Goal: Task Accomplishment & Management: Use online tool/utility

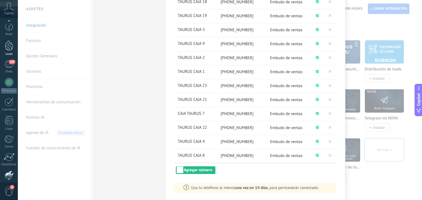
click at [8, 54] on div "Leads" at bounding box center [9, 54] width 16 height 4
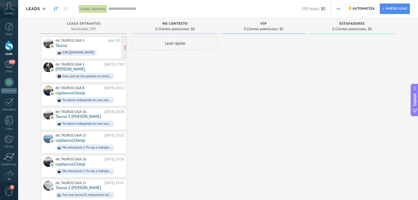
click at [102, 48] on div "de: TAURUS CAJA 1 Ayer 18:10 Taurus https://astrosbet.vip/" at bounding box center [89, 47] width 69 height 19
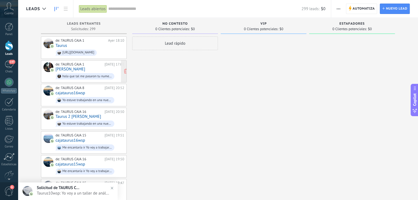
click at [101, 77] on div "hola que tal me pasaron tu numero, me haces un usuario??" at bounding box center [86, 77] width 49 height 4
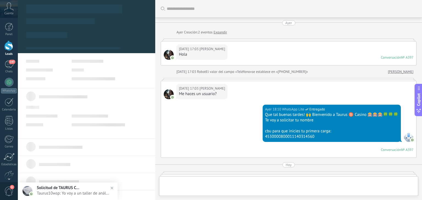
type textarea "**********"
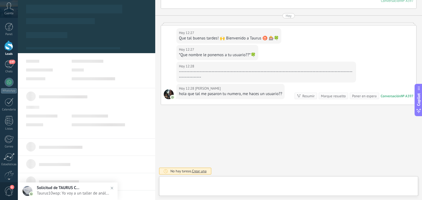
scroll to position [8, 0]
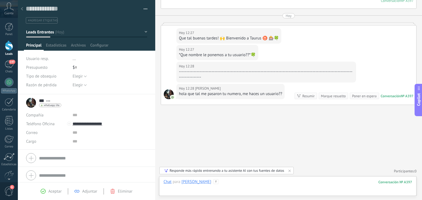
click at [220, 181] on div at bounding box center [287, 188] width 248 height 16
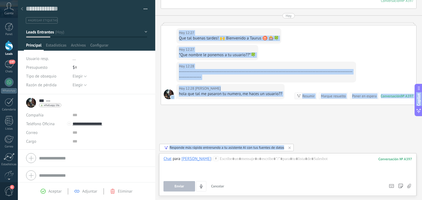
drag, startPoint x: 178, startPoint y: 38, endPoint x: 262, endPoint y: 21, distance: 84.8
click at [169, 60] on div "Hoy 12:27 Eli *Que nombre le ponemos a tu usuario??*🍀" at bounding box center [288, 53] width 255 height 17
click at [301, 65] on div "Hoy 12:28 Eli" at bounding box center [266, 66] width 175 height 5
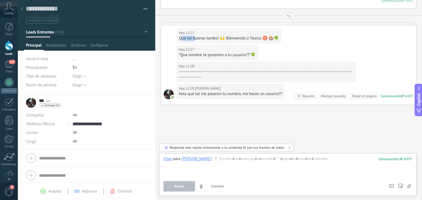
drag, startPoint x: 180, startPoint y: 39, endPoint x: 191, endPoint y: 41, distance: 10.9
click at [195, 40] on div "Que tal buenas tardes! 🙌 Bienvenido a Taurus ♉ 🎰🍀" at bounding box center [229, 38] width 100 height 5
drag, startPoint x: 185, startPoint y: 41, endPoint x: 180, endPoint y: 41, distance: 4.7
click at [185, 41] on div "Hoy 12:27 Eli Que tal buenas tardes! 🙌 Bienvenido a Taurus ♉ 🎰🍀" at bounding box center [228, 35] width 105 height 15
click at [178, 40] on div "Hoy 12:27 Eli Que tal buenas tardes! 🙌 Bienvenido a Taurus ♉ 🎰🍀" at bounding box center [228, 35] width 105 height 15
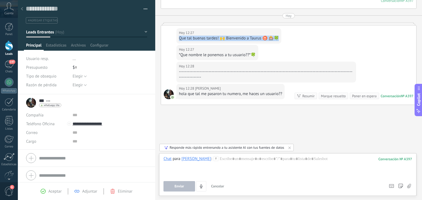
drag, startPoint x: 180, startPoint y: 38, endPoint x: 284, endPoint y: 42, distance: 105.0
click at [284, 42] on div "Hoy 12:27 Eli Que tal buenas tardes! 🙌 Bienvenido a Taurus ♉ 🎰🍀" at bounding box center [288, 35] width 255 height 19
copy div "Que tal buenas tardes! 🙌 Bienvenido a Taurus ♉ 🎰🍀"
drag, startPoint x: 208, startPoint y: 157, endPoint x: 212, endPoint y: 158, distance: 4.6
click at [211, 157] on div at bounding box center [287, 166] width 248 height 21
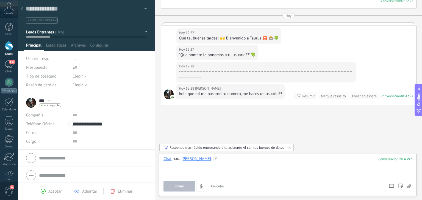
click at [214, 160] on div at bounding box center [287, 166] width 248 height 21
paste div
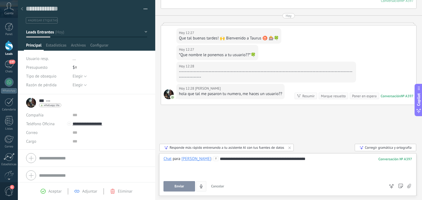
click at [183, 183] on button "Enviar" at bounding box center [179, 186] width 32 height 10
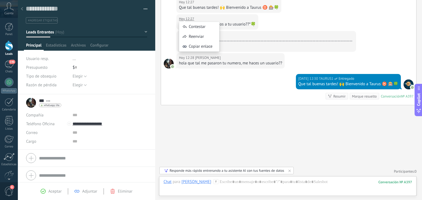
click at [178, 22] on div "Hoy 12:27 Eli *Que nombre le ponemos a tu usuario??*🍀" at bounding box center [217, 21] width 82 height 15
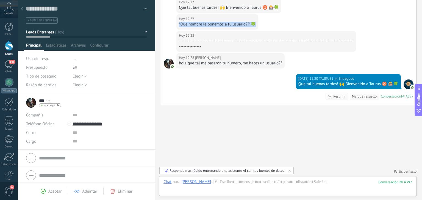
drag, startPoint x: 179, startPoint y: 24, endPoint x: 261, endPoint y: 24, distance: 82.1
click at [261, 24] on div "Hoy 12:27 Eli *Que nombre le ponemos a tu usuario??*🍀" at bounding box center [288, 22] width 255 height 17
copy div "*Que nombre le ponemos a tu usuario??*🍀"
click at [218, 183] on div at bounding box center [287, 188] width 248 height 16
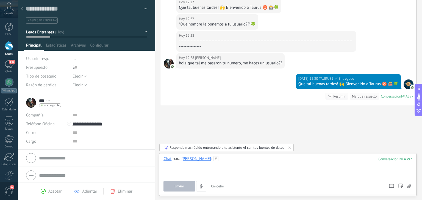
click at [228, 171] on div at bounding box center [287, 166] width 248 height 21
paste div
click at [184, 186] on span "Enviar" at bounding box center [179, 187] width 10 height 4
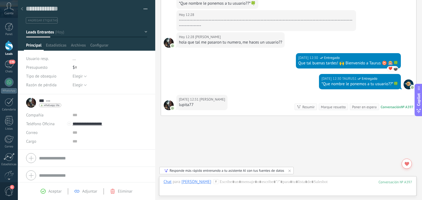
scroll to position [212, 0]
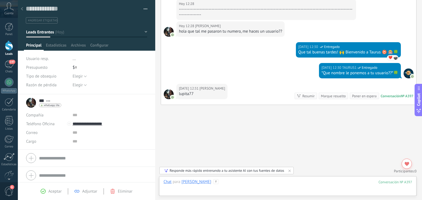
click at [225, 183] on div at bounding box center [287, 188] width 248 height 16
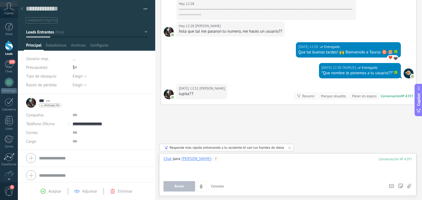
drag, startPoint x: 388, startPoint y: 192, endPoint x: 421, endPoint y: 206, distance: 36.3
click at [421, 200] on html ".abccls-1,.abccls-2{fill-rule:evenodd}.abccls-2{fill:#fff} .abfcls-1{fill:none}…" at bounding box center [211, 100] width 422 height 200
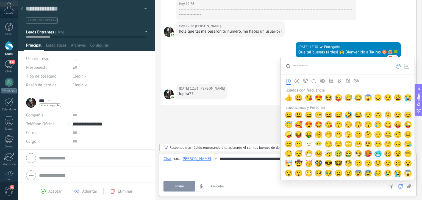
click at [405, 116] on span "😊" at bounding box center [408, 115] width 8 height 8
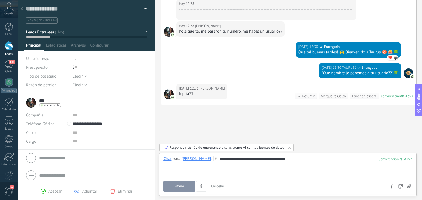
click at [185, 190] on button "Enviar" at bounding box center [179, 186] width 32 height 10
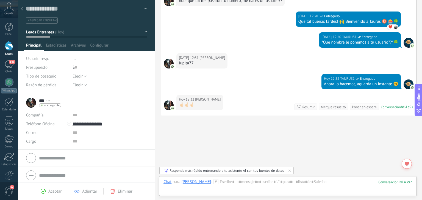
scroll to position [254, 0]
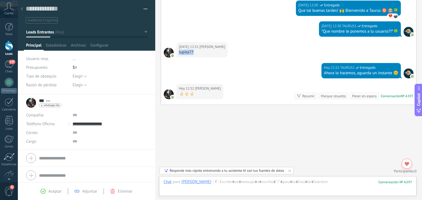
drag, startPoint x: 194, startPoint y: 52, endPoint x: 178, endPoint y: 52, distance: 16.5
click at [178, 51] on div "Hoy 12:31 Eli lupita77" at bounding box center [201, 49] width 51 height 15
copy div "lupita77"
click at [208, 183] on div at bounding box center [287, 188] width 248 height 16
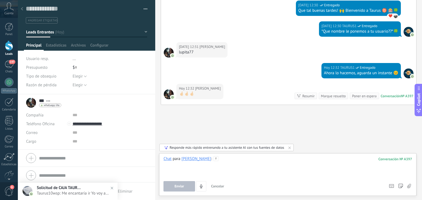
click at [225, 166] on div at bounding box center [287, 166] width 248 height 21
paste div
click at [189, 188] on button "Enviar" at bounding box center [179, 186] width 32 height 10
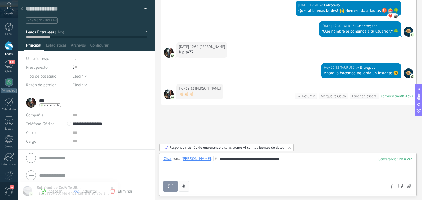
scroll to position [284, 0]
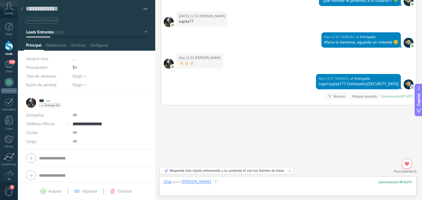
click at [225, 183] on div at bounding box center [287, 188] width 248 height 16
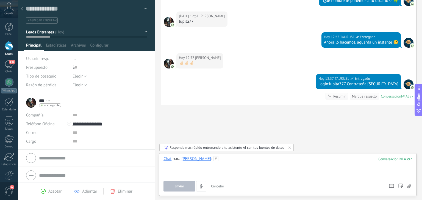
paste div
click at [222, 159] on div "**********" at bounding box center [287, 166] width 248 height 21
click at [199, 166] on div "**********" at bounding box center [287, 164] width 248 height 5
click at [194, 160] on div "**********" at bounding box center [287, 166] width 248 height 21
click at [209, 167] on div "**********" at bounding box center [287, 169] width 248 height 5
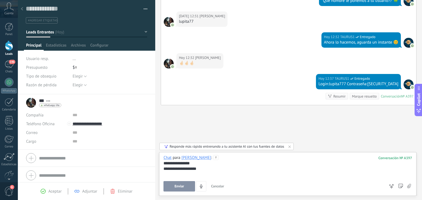
click at [184, 172] on div "**********" at bounding box center [287, 168] width 248 height 5
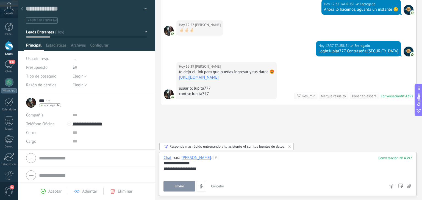
click at [203, 173] on div at bounding box center [287, 174] width 248 height 5
drag, startPoint x: 188, startPoint y: 172, endPoint x: 154, endPoint y: 166, distance: 34.4
click at [154, 166] on div "Guardar y crear Imprimir Administrar etiquetas" at bounding box center [220, 100] width 404 height 200
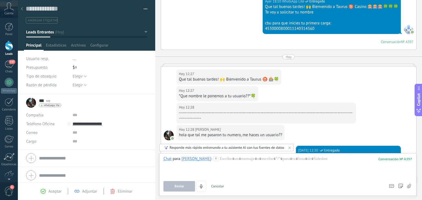
scroll to position [126, 0]
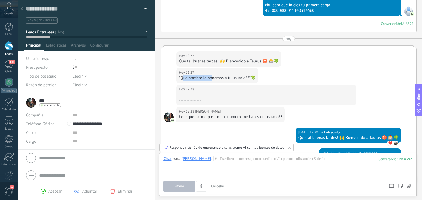
drag, startPoint x: 182, startPoint y: 77, endPoint x: 211, endPoint y: 76, distance: 28.6
click at [211, 76] on div "*Que nombre le ponemos a tu usuario??*🍀" at bounding box center [217, 78] width 77 height 5
click at [188, 63] on div "Que tal buenas tardes! 🙌 Bienvenido a Taurus ♉ 🎰🍀" at bounding box center [229, 61] width 100 height 5
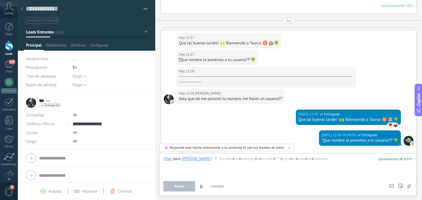
drag, startPoint x: 179, startPoint y: 58, endPoint x: 253, endPoint y: 56, distance: 73.9
click at [182, 43] on div "Que tal buenas tardes! 🙌 Bienvenido a Taurus ♉ 🎰🍀" at bounding box center [229, 43] width 100 height 5
click at [177, 44] on div "Hoy 12:27 Eli Que tal buenas tardes! 🙌 Bienvenido a Taurus ♉ 🎰🍀" at bounding box center [228, 40] width 105 height 15
drag, startPoint x: 179, startPoint y: 43, endPoint x: 279, endPoint y: 46, distance: 100.3
click at [279, 46] on div "Hoy 12:27 Eli Que tal buenas tardes! 🙌 Bienvenido a Taurus ♉ 🎰🍀" at bounding box center [228, 40] width 105 height 15
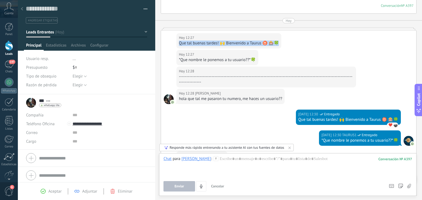
copy div "Que tal buenas tardes! 🙌 Bienvenido a Taurus ♉ 🎰🍀"
click at [217, 161] on div at bounding box center [287, 166] width 248 height 21
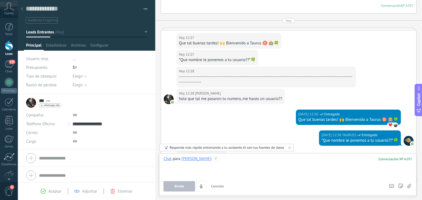
click at [211, 159] on div at bounding box center [287, 166] width 248 height 21
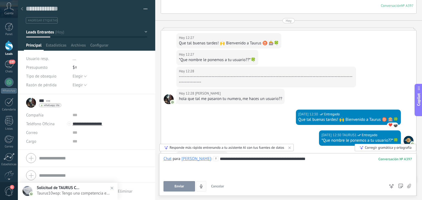
click at [181, 185] on span "Enviar" at bounding box center [179, 187] width 10 height 4
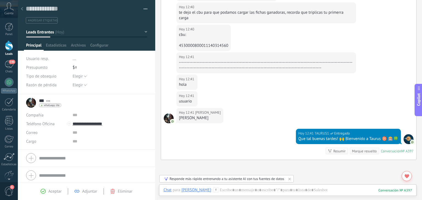
scroll to position [471, 0]
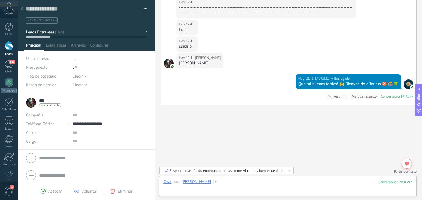
click at [224, 185] on div at bounding box center [287, 188] width 248 height 16
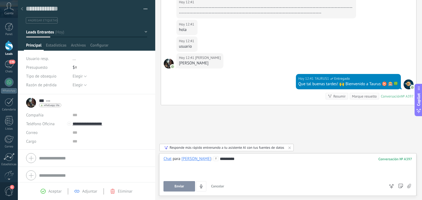
click at [217, 163] on div "*********" at bounding box center [287, 166] width 248 height 21
click at [170, 186] on button "Enviar" at bounding box center [179, 186] width 32 height 10
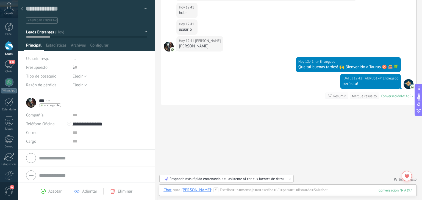
scroll to position [433, 0]
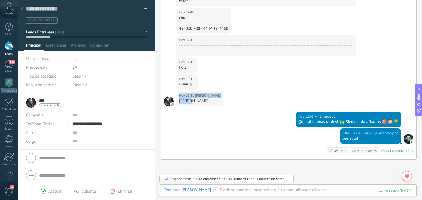
drag, startPoint x: 194, startPoint y: 103, endPoint x: 172, endPoint y: 102, distance: 22.6
click at [172, 102] on div "Hoy 12:41 Eli ramona" at bounding box center [288, 101] width 255 height 21
click at [183, 100] on div "[PERSON_NAME]" at bounding box center [200, 101] width 42 height 5
click at [183, 101] on div "[PERSON_NAME]" at bounding box center [200, 101] width 42 height 5
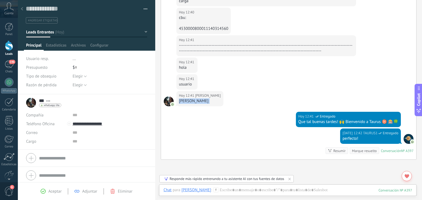
click at [183, 102] on div "[PERSON_NAME]" at bounding box center [200, 101] width 42 height 5
click at [223, 123] on div "Hoy 12:41 TAURUS1 Entregado Que tal buenas tardes! 🙌 Bienvenido a Taurus ♉ 🎰🍀" at bounding box center [288, 120] width 255 height 17
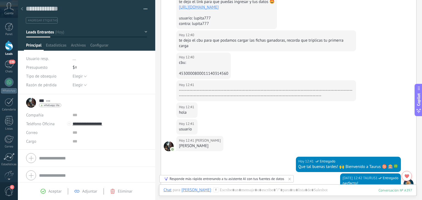
scroll to position [350, 0]
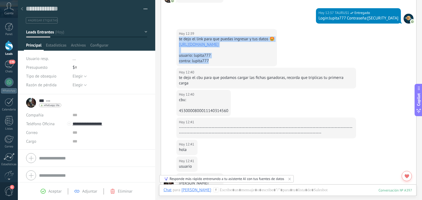
drag, startPoint x: 178, startPoint y: 39, endPoint x: 225, endPoint y: 63, distance: 52.1
click at [225, 63] on div "te dejo el link para que puedas ingresar y tus datos 🤩 https://astrosbet.vip/ u…" at bounding box center [227, 50] width 96 height 27
copy div "te dejo el link para que puedas ingresar y tus datos 🤩 https://astrosbet.vip/ u…"
click at [220, 188] on div at bounding box center [287, 196] width 248 height 16
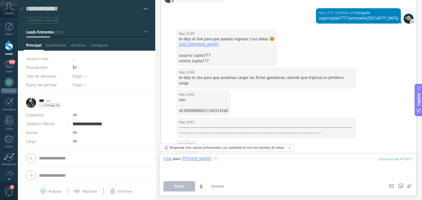
click at [214, 167] on div at bounding box center [287, 166] width 248 height 21
paste div
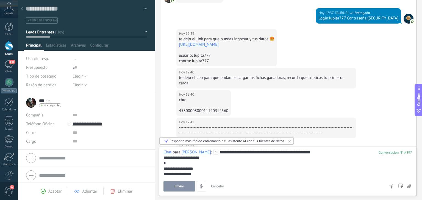
drag, startPoint x: 163, startPoint y: 166, endPoint x: 165, endPoint y: 169, distance: 3.5
click at [164, 168] on div "**********" at bounding box center [287, 171] width 257 height 49
drag, startPoint x: 165, startPoint y: 169, endPoint x: 202, endPoint y: 173, distance: 37.1
click at [200, 175] on div "**********" at bounding box center [287, 163] width 248 height 27
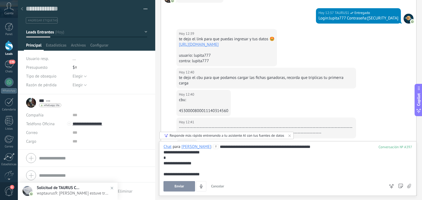
drag, startPoint x: 176, startPoint y: 185, endPoint x: 178, endPoint y: 181, distance: 4.0
click at [176, 182] on button "Enviar" at bounding box center [179, 186] width 32 height 10
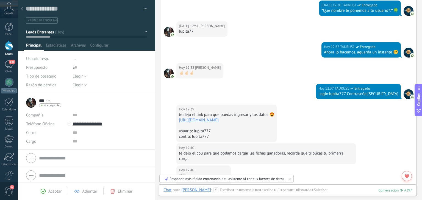
scroll to position [302, 0]
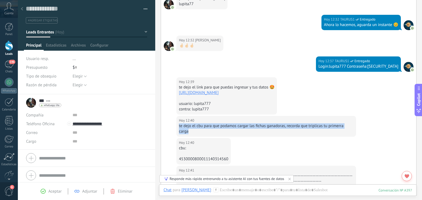
drag, startPoint x: 179, startPoint y: 126, endPoint x: 236, endPoint y: 132, distance: 57.2
click at [243, 132] on div "te dejo el cbu para que podamos cargar las fichas ganadoras, recorda que tripli…" at bounding box center [266, 129] width 175 height 11
copy div "te dejo el cbu para que podamos cargar las fichas ganadoras, recorda que tripli…"
click at [218, 193] on div at bounding box center [287, 196] width 248 height 16
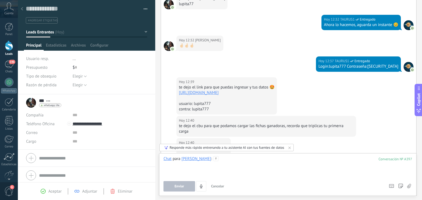
click at [207, 176] on div at bounding box center [287, 166] width 248 height 21
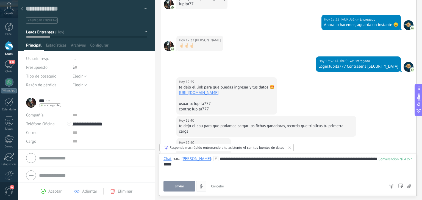
click at [181, 190] on button "Enviar" at bounding box center [179, 186] width 32 height 10
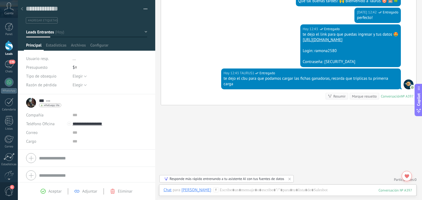
scroll to position [526, 0]
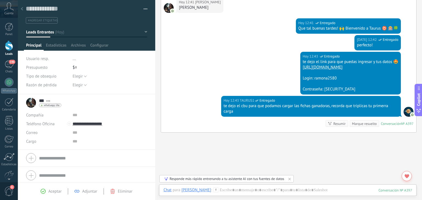
drag, startPoint x: 216, startPoint y: 90, endPoint x: 217, endPoint y: 104, distance: 13.5
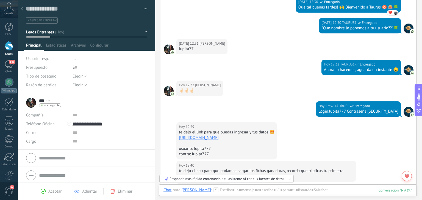
scroll to position [329, 0]
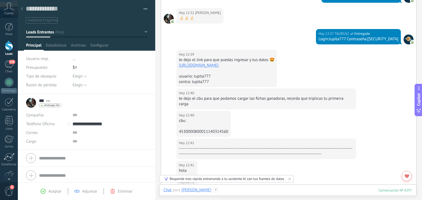
click at [256, 191] on div at bounding box center [287, 196] width 248 height 16
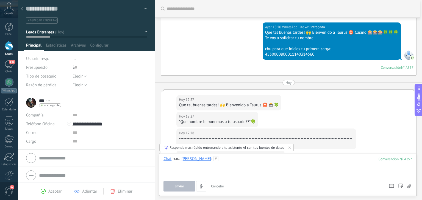
scroll to position [0, 0]
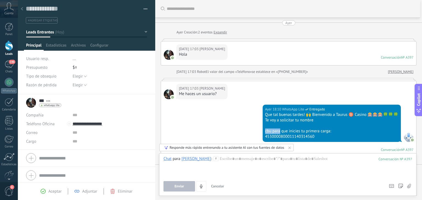
drag, startPoint x: 260, startPoint y: 131, endPoint x: 285, endPoint y: 134, distance: 25.1
click at [279, 133] on div "cbu para que inicies tu primera carga:" at bounding box center [331, 131] width 133 height 5
click at [314, 135] on div "4530000800011140314560" at bounding box center [331, 136] width 133 height 5
drag, startPoint x: 259, startPoint y: 132, endPoint x: 319, endPoint y: 135, distance: 60.8
click at [319, 135] on div "Ayer 18:10 WhatsApp Lite Entregado Que tal buenas tardes! 🙌 Bienvenido a Taurus…" at bounding box center [331, 123] width 138 height 37
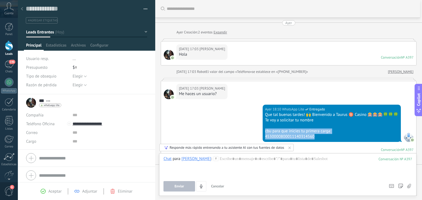
copy div "cbu para que inicies tu primera carga: 4530000800011140314560"
click at [239, 166] on div at bounding box center [287, 166] width 248 height 21
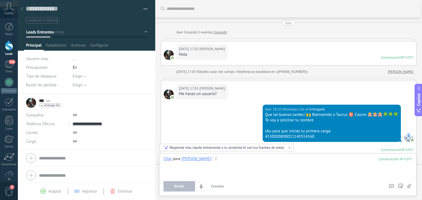
click at [193, 165] on div at bounding box center [287, 166] width 248 height 21
paste div
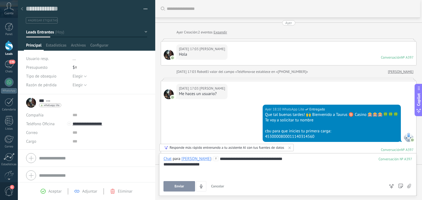
click at [170, 186] on button "Enviar" at bounding box center [179, 186] width 32 height 10
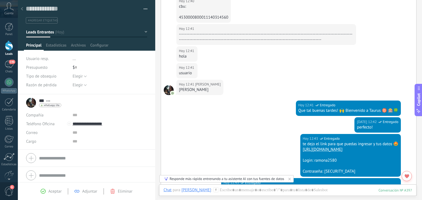
scroll to position [411, 0]
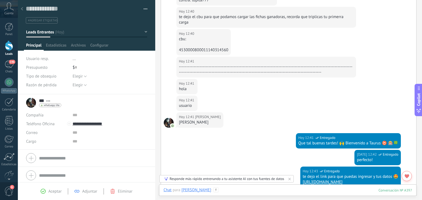
click at [216, 192] on div at bounding box center [287, 196] width 248 height 16
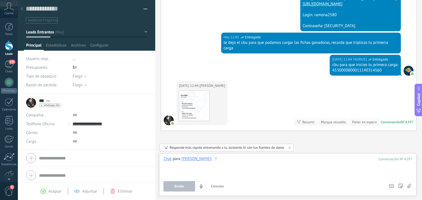
scroll to position [616, 0]
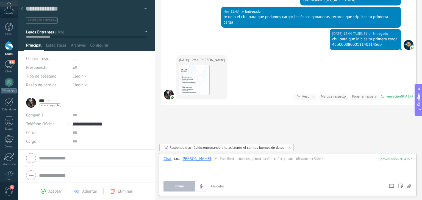
click at [189, 163] on div "Chat para Eli : 397" at bounding box center [287, 166] width 248 height 21
click at [210, 163] on div at bounding box center [287, 166] width 248 height 21
click at [175, 191] on button "Enviar" at bounding box center [179, 186] width 32 height 10
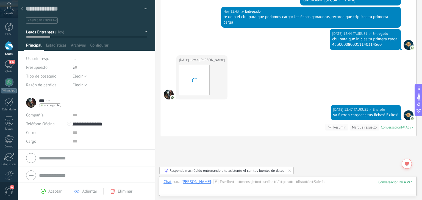
scroll to position [647, 0]
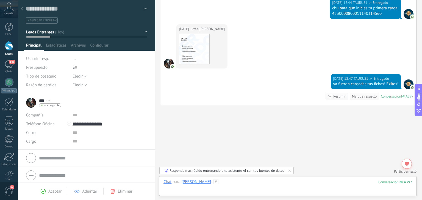
click at [235, 182] on div at bounding box center [287, 188] width 248 height 16
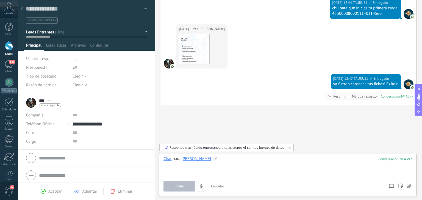
click at [230, 160] on div at bounding box center [287, 166] width 248 height 21
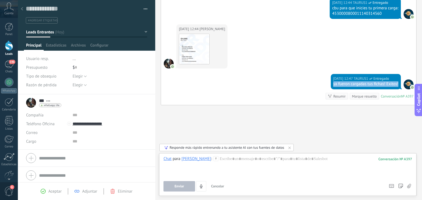
drag, startPoint x: 331, startPoint y: 85, endPoint x: 399, endPoint y: 86, distance: 68.4
click at [399, 86] on div "Hoy 12:47 TAURUS1 Entregado ya fueron cargadas tus fichas! Exitos!" at bounding box center [366, 81] width 70 height 15
copy div "ya fueron cargadas tus fichas! Exitos!"
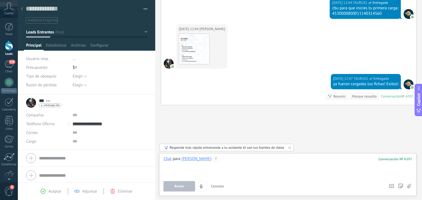
click at [230, 161] on div at bounding box center [287, 166] width 248 height 21
click at [226, 154] on div "Chat Correo Nota Tarea Chat para Eli : 397 Enviar Cancelar Rastrear clics en li…" at bounding box center [287, 174] width 257 height 43
click at [215, 165] on div at bounding box center [287, 166] width 248 height 21
paste div
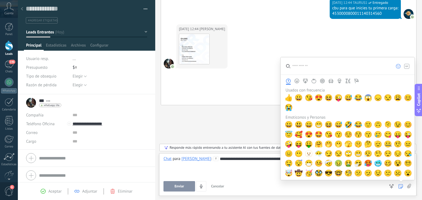
click at [298, 82] on icon "Emoticonos y Personas" at bounding box center [296, 81] width 5 height 5
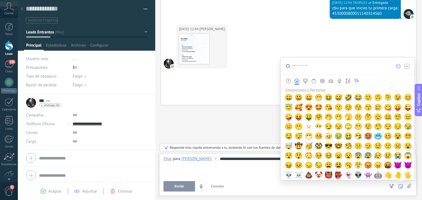
click at [303, 80] on icon "Animales y Naturaleza" at bounding box center [305, 81] width 5 height 5
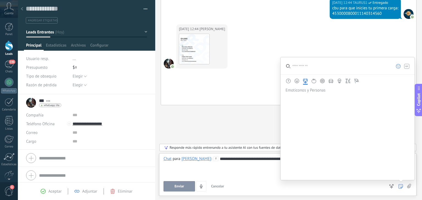
scroll to position [432, 0]
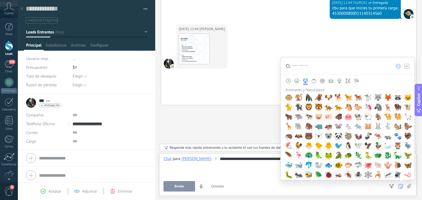
click at [289, 81] on icon "Usados con frecuencia" at bounding box center [288, 81] width 5 height 5
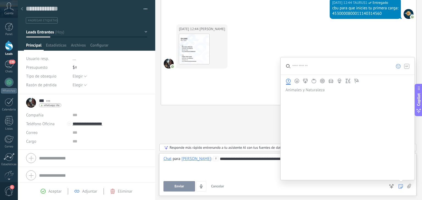
scroll to position [0, 0]
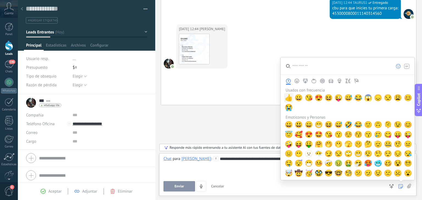
click at [289, 99] on span "👍" at bounding box center [288, 98] width 8 height 8
drag, startPoint x: 309, startPoint y: 69, endPoint x: 309, endPoint y: 66, distance: 3.3
click at [309, 69] on input "search" at bounding box center [335, 65] width 110 height 17
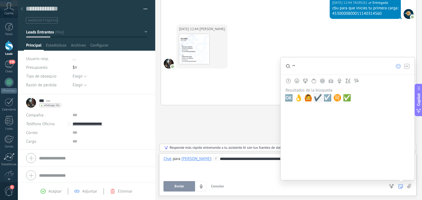
drag, startPoint x: 317, startPoint y: 97, endPoint x: 308, endPoint y: 100, distance: 9.7
click at [318, 97] on span "✔️" at bounding box center [318, 98] width 8 height 8
click at [298, 98] on span "👌" at bounding box center [298, 98] width 8 height 8
click at [311, 66] on input "**" at bounding box center [335, 65] width 110 height 17
type input "*"
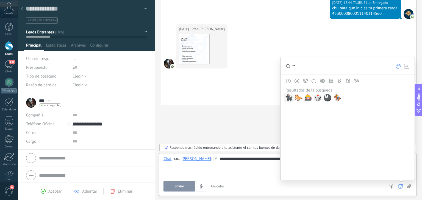
type input "*"
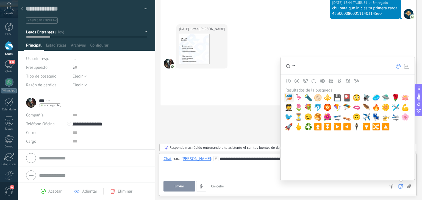
type input "*"
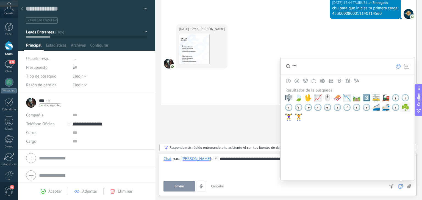
click at [405, 109] on span "☘️" at bounding box center [405, 108] width 8 height 8
drag, startPoint x: 304, startPoint y: 67, endPoint x: 276, endPoint y: 67, distance: 28.8
click at [276, 67] on div "Buscar Carga más Ayer Ayer Creación: 2 eventos Expandir Ayer 17:03 Eli Hola Con…" at bounding box center [288, 100] width 267 height 200
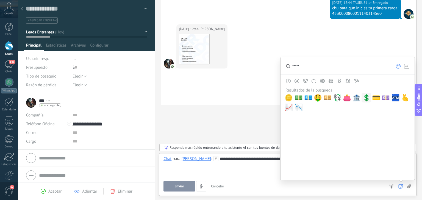
type input "*****"
click at [365, 97] on span "💲" at bounding box center [366, 98] width 8 height 8
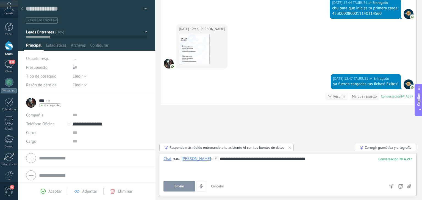
click at [238, 172] on div "**********" at bounding box center [287, 166] width 248 height 21
click at [186, 187] on button "Enviar" at bounding box center [179, 186] width 32 height 10
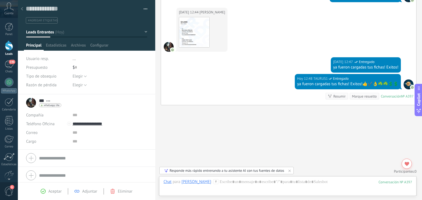
click at [5, 8] on icon at bounding box center [9, 6] width 10 height 8
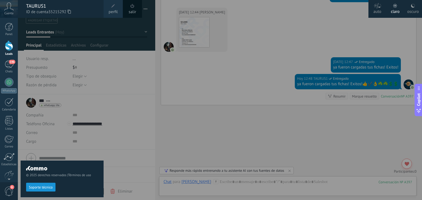
click at [243, 54] on div at bounding box center [229, 100] width 422 height 200
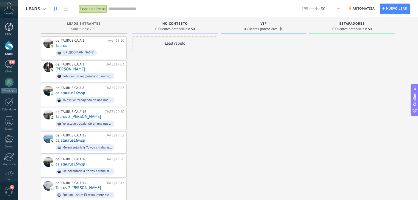
click at [5, 31] on link "Panel" at bounding box center [9, 29] width 18 height 13
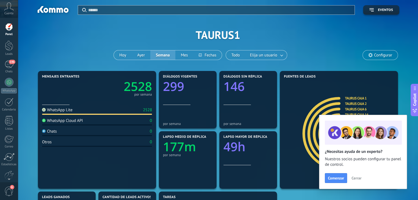
click at [91, 10] on input "text" at bounding box center [219, 10] width 263 height 6
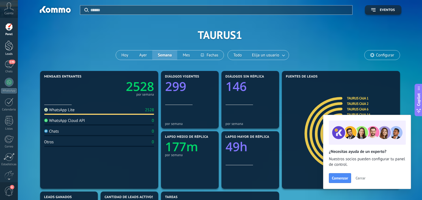
click at [12, 53] on div "Leads" at bounding box center [9, 54] width 16 height 4
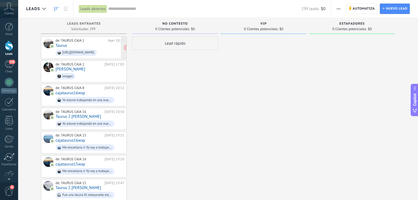
click at [107, 53] on span "[URL][DOMAIN_NAME]" at bounding box center [89, 53] width 69 height 9
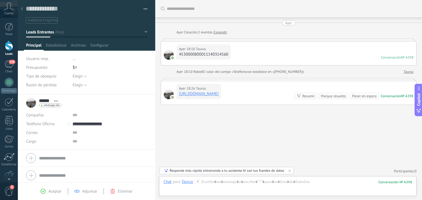
click at [205, 7] on input "text" at bounding box center [292, 9] width 250 height 6
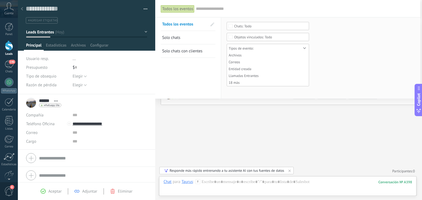
click at [144, 10] on span "button" at bounding box center [146, 9] width 4 height 1
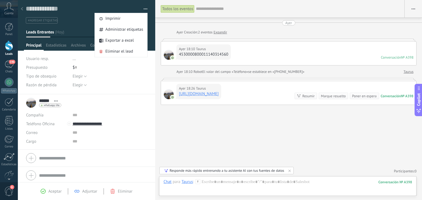
click at [145, 9] on button "button" at bounding box center [143, 9] width 8 height 8
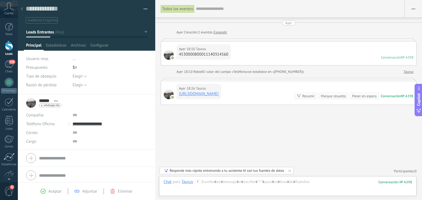
drag, startPoint x: 235, startPoint y: 132, endPoint x: 235, endPoint y: 135, distance: 3.0
click at [236, 132] on div "Todos los eventos Buscar Mostrar milisegundos Mostrar etiquetas de chats Carga …" at bounding box center [288, 100] width 267 height 201
click at [409, 10] on button "button" at bounding box center [412, 9] width 17 height 10
click at [24, 9] on div at bounding box center [22, 9] width 8 height 11
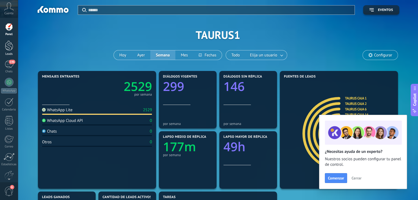
click at [10, 50] on div at bounding box center [9, 46] width 8 height 10
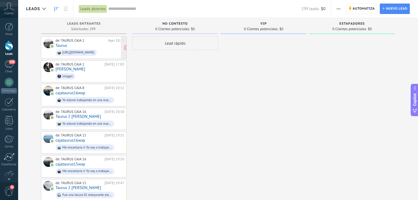
click at [86, 54] on div "[URL][DOMAIN_NAME]" at bounding box center [78, 53] width 32 height 4
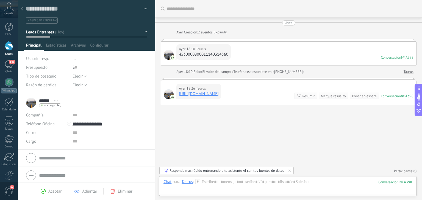
click at [189, 10] on div "Buscar" at bounding box center [288, 9] width 267 height 18
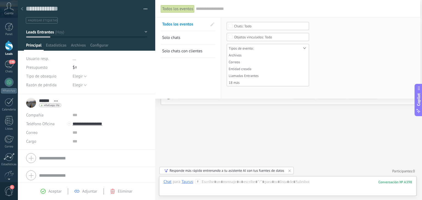
drag, startPoint x: 142, startPoint y: 21, endPoint x: 121, endPoint y: 26, distance: 20.8
click at [140, 23] on ul "#agregar etiquetas" at bounding box center [85, 20] width 121 height 7
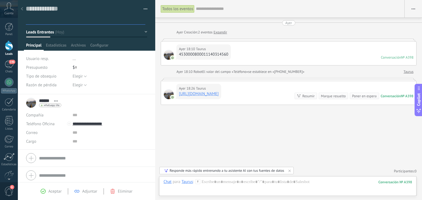
click at [97, 23] on input "text" at bounding box center [86, 21] width 118 height 6
click at [96, 22] on input "text" at bounding box center [86, 21] width 118 height 6
click at [209, 9] on input "text" at bounding box center [297, 9] width 203 height 6
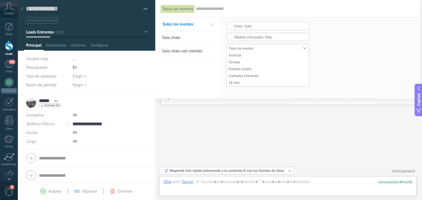
click at [209, 9] on input "text" at bounding box center [305, 9] width 219 height 6
click at [97, 27] on div at bounding box center [87, 25] width 138 height 51
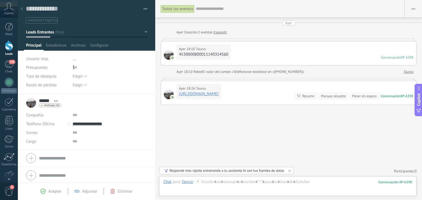
click at [97, 27] on div at bounding box center [87, 25] width 138 height 51
click at [99, 25] on div at bounding box center [87, 25] width 138 height 51
click at [90, 16] on div "#agregar etiquetas" at bounding box center [87, 19] width 122 height 10
click at [79, 10] on textarea at bounding box center [83, 9] width 114 height 8
click at [7, 8] on icon at bounding box center [9, 6] width 10 height 8
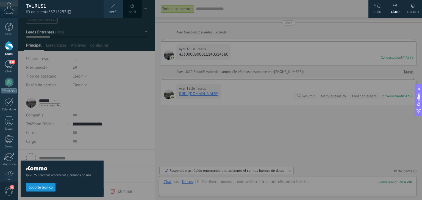
click at [49, 10] on span "ID de cuenta 35215292" at bounding box center [62, 12] width 72 height 6
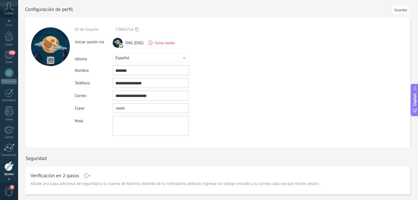
scroll to position [3, 0]
click at [9, 44] on div at bounding box center [9, 42] width 8 height 10
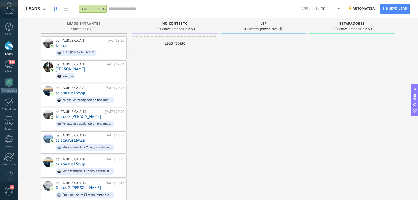
click at [116, 8] on input "text" at bounding box center [204, 9] width 193 height 6
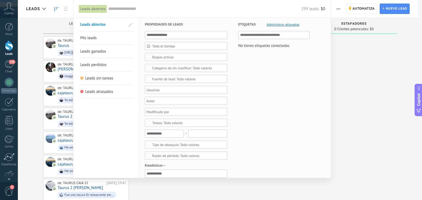
click at [186, 16] on div "299 leads: $0" at bounding box center [216, 9] width 217 height 18
click at [40, 28] on div at bounding box center [211, 100] width 422 height 200
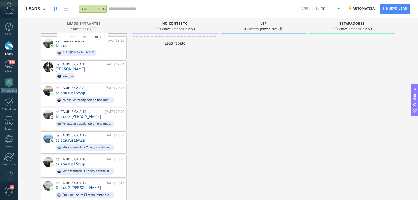
click at [91, 23] on span "Leads Entrantes" at bounding box center [84, 24] width 34 height 4
click at [64, 11] on link at bounding box center [65, 9] width 9 height 11
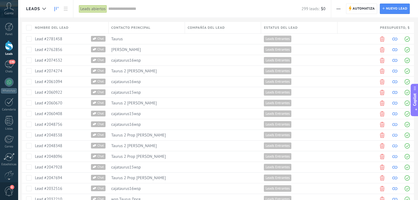
click at [56, 10] on icon at bounding box center [56, 9] width 4 height 4
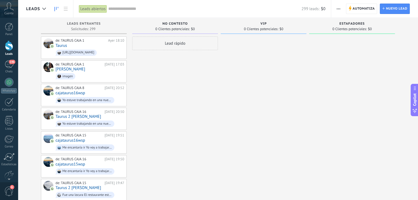
click at [113, 9] on input "text" at bounding box center [204, 9] width 193 height 6
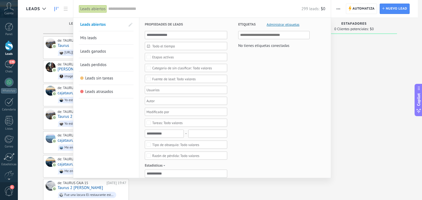
click at [98, 10] on div "Leads abiertos" at bounding box center [93, 9] width 28 height 8
click at [247, 7] on input "text" at bounding box center [204, 9] width 193 height 6
click at [403, 76] on div at bounding box center [211, 100] width 422 height 200
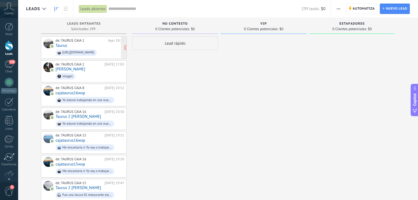
click at [75, 49] on span "[URL][DOMAIN_NAME]" at bounding box center [89, 53] width 69 height 9
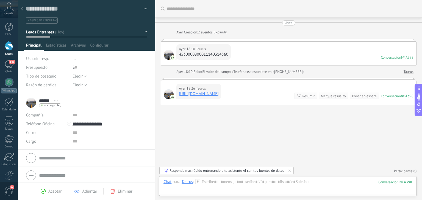
click at [186, 9] on div "Buscar" at bounding box center [288, 9] width 267 height 18
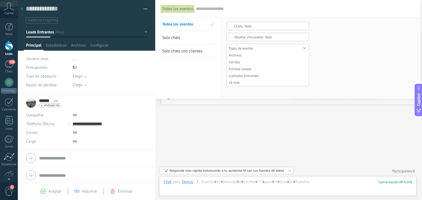
click at [400, 10] on input "text" at bounding box center [305, 9] width 219 height 6
click at [38, 10] on textarea at bounding box center [83, 9] width 114 height 8
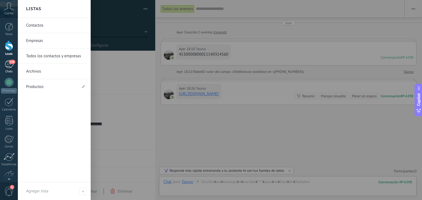
click at [12, 66] on div "146" at bounding box center [9, 64] width 9 height 8
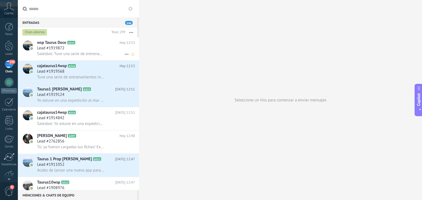
click at [72, 52] on span "Salesbot: Tuve una serie de entrenamientos intensivos para mi próxima competenc…" at bounding box center [71, 53] width 68 height 5
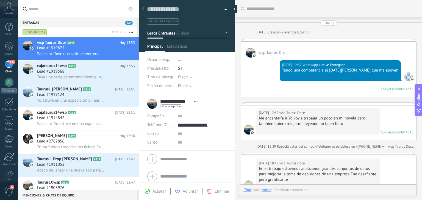
scroll to position [481, 0]
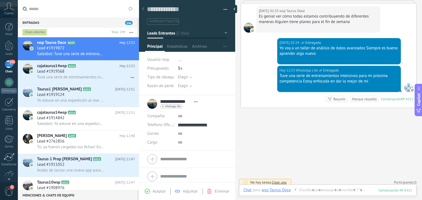
click at [12, 68] on div "146" at bounding box center [9, 64] width 9 height 8
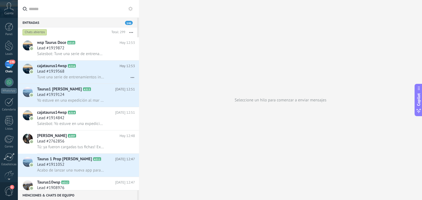
click at [131, 10] on use at bounding box center [130, 9] width 4 height 4
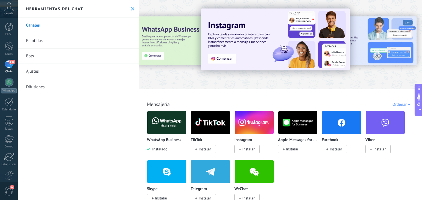
click at [10, 68] on div "146" at bounding box center [9, 64] width 9 height 8
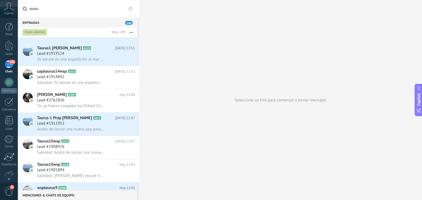
scroll to position [55, 0]
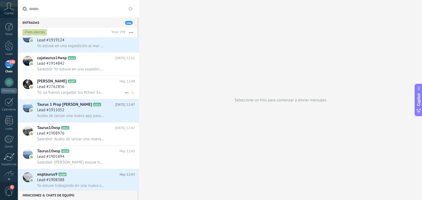
click at [88, 90] on div "Lead #2762856" at bounding box center [86, 86] width 98 height 5
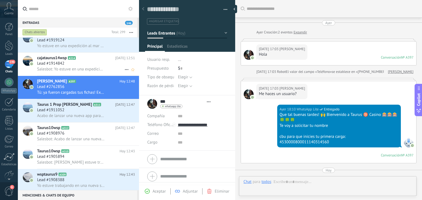
scroll to position [335, 0]
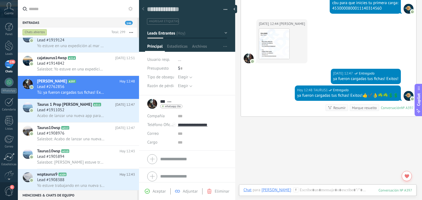
click at [12, 67] on div "146" at bounding box center [9, 64] width 9 height 8
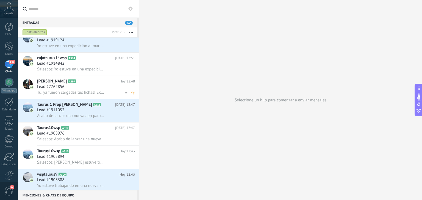
click at [76, 88] on div "Lead #2762856" at bounding box center [86, 86] width 98 height 5
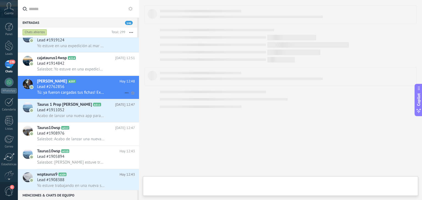
type textarea "**********"
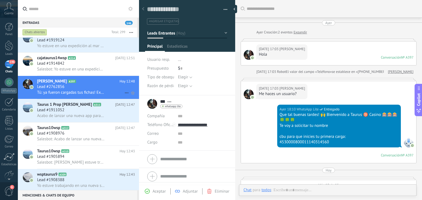
scroll to position [335, 0]
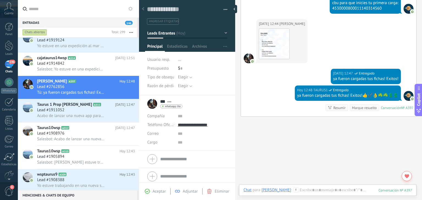
click at [133, 5] on button at bounding box center [130, 8] width 7 height 7
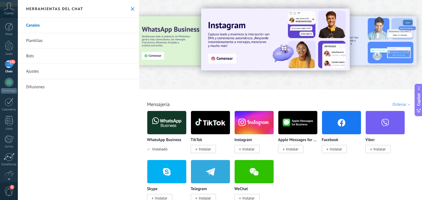
click at [44, 40] on link "Plantillas" at bounding box center [78, 40] width 121 height 15
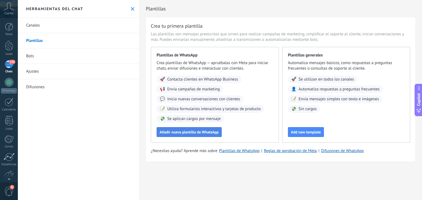
click at [191, 132] on span "Añadir nueva plantilla de WhatsApp" at bounding box center [189, 132] width 59 height 4
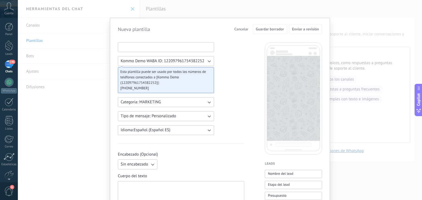
click at [152, 49] on input at bounding box center [166, 47] width 96 height 9
click at [52, 113] on div "Nueva plantilla Cancelar Guardar borrador Enviar a revisión Kommo Demo WABA ID:…" at bounding box center [220, 100] width 404 height 200
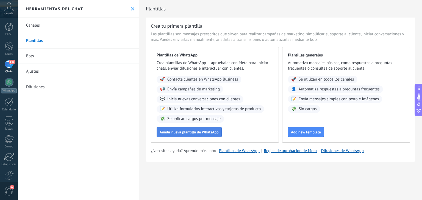
click at [186, 134] on span "Añadir nueva plantilla de WhatsApp" at bounding box center [189, 132] width 59 height 4
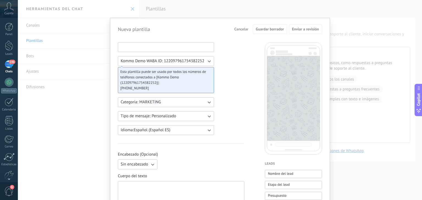
click at [176, 49] on input at bounding box center [166, 47] width 96 height 9
click at [135, 48] on input at bounding box center [166, 47] width 96 height 9
click at [136, 50] on input at bounding box center [166, 47] width 96 height 9
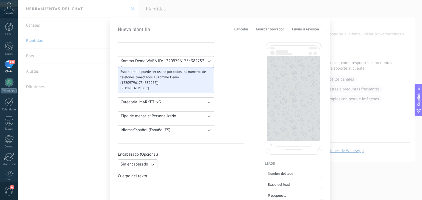
click at [159, 48] on input at bounding box center [166, 47] width 96 height 9
type input "*"
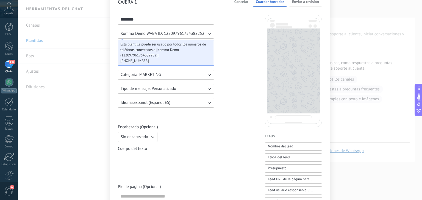
click at [147, 166] on div at bounding box center [181, 167] width 121 height 22
click at [143, 20] on input "********" at bounding box center [166, 19] width 96 height 9
drag, startPoint x: 144, startPoint y: 20, endPoint x: 107, endPoint y: 20, distance: 37.1
click at [108, 20] on div "CAJERA 1 Cancelar Guardar borrador Enviar a revisión ******** Kommo Demo WABA I…" at bounding box center [220, 100] width 404 height 200
type input "*"
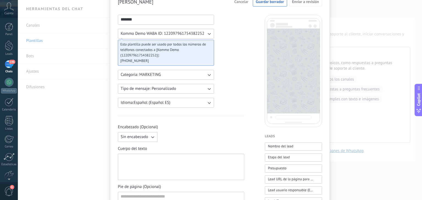
type input "*******"
click at [141, 169] on div at bounding box center [181, 167] width 121 height 22
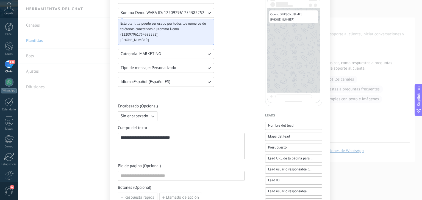
scroll to position [0, 0]
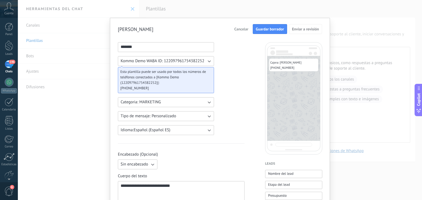
click at [273, 31] on span "Guardar borrador" at bounding box center [270, 29] width 28 height 4
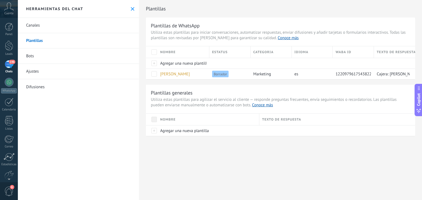
click at [62, 42] on link "Plantillas" at bounding box center [78, 40] width 121 height 15
click at [172, 134] on div "Agregar una nueva plantilla" at bounding box center [206, 131] width 99 height 10
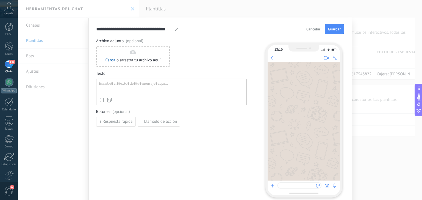
click at [311, 29] on span "Cancelar" at bounding box center [313, 29] width 14 height 4
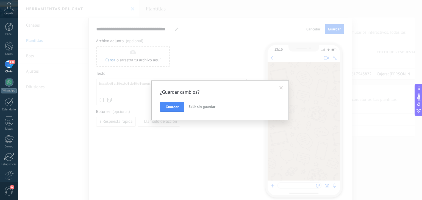
click at [195, 112] on div "¿Guardar cambios? Guardar Salir sin guardar" at bounding box center [219, 100] width 137 height 40
click at [196, 110] on button "Salir sin guardar" at bounding box center [201, 107] width 31 height 10
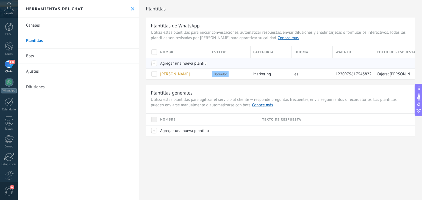
click at [160, 64] on span "Agregar una nueva plantilla" at bounding box center [184, 63] width 49 height 5
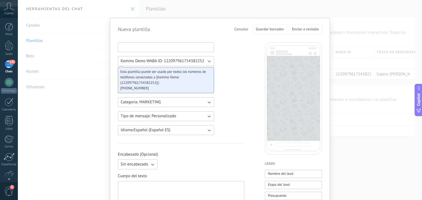
click at [146, 46] on input at bounding box center [166, 47] width 96 height 9
type input "*"
click at [239, 32] on button "Cancelar" at bounding box center [241, 29] width 19 height 8
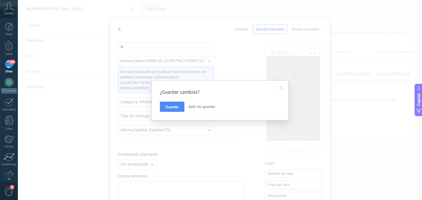
click at [203, 105] on span "Salir sin guardar" at bounding box center [201, 106] width 27 height 5
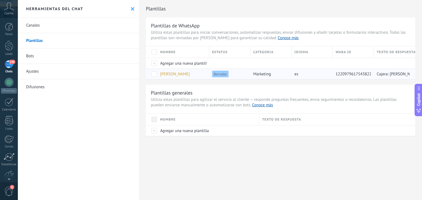
click at [171, 76] on span "[PERSON_NAME]" at bounding box center [175, 74] width 30 height 5
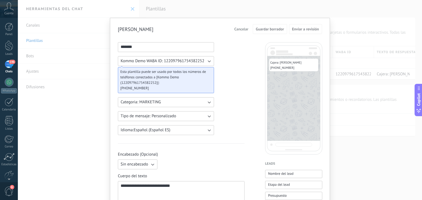
click at [144, 47] on input "*******" at bounding box center [166, 47] width 96 height 9
type input "*"
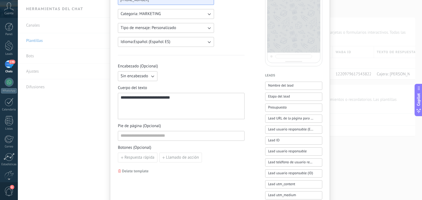
type input "*****"
click at [186, 109] on div "**********" at bounding box center [181, 107] width 121 height 22
click at [138, 94] on div "**********" at bounding box center [181, 106] width 127 height 26
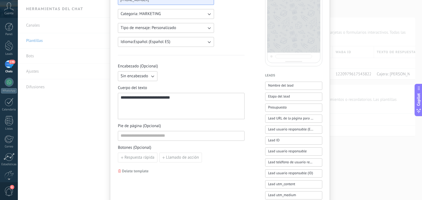
click at [138, 99] on div "**********" at bounding box center [181, 107] width 121 height 22
click at [141, 99] on div "**********" at bounding box center [181, 107] width 121 height 22
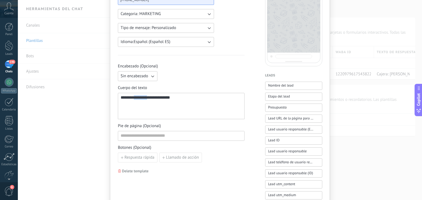
click at [141, 99] on div "**********" at bounding box center [181, 107] width 121 height 22
click at [187, 104] on div "**********" at bounding box center [181, 107] width 121 height 22
click at [154, 98] on div "**********" at bounding box center [181, 107] width 121 height 22
click at [168, 98] on div "**********" at bounding box center [181, 107] width 121 height 22
click at [180, 97] on div "**********" at bounding box center [181, 107] width 121 height 22
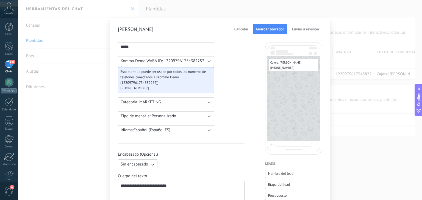
click at [271, 32] on button "Guardar borrador" at bounding box center [270, 29] width 34 height 10
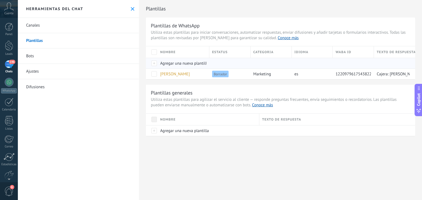
click at [184, 62] on span "Agregar una nueva plantilla" at bounding box center [184, 63] width 49 height 5
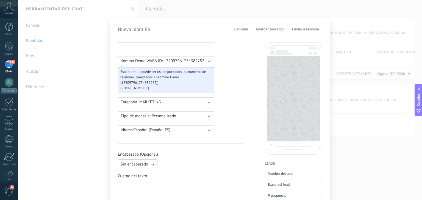
click at [147, 50] on input at bounding box center [166, 47] width 96 height 9
type input "*******"
click at [143, 185] on div at bounding box center [181, 195] width 121 height 22
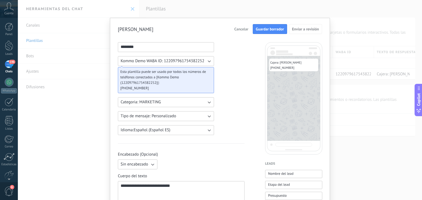
click at [269, 30] on span "Guardar borrador" at bounding box center [270, 29] width 28 height 4
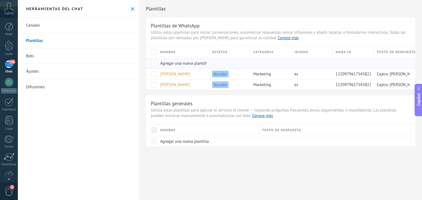
click at [183, 64] on span "Agregar una nueva plantilla" at bounding box center [184, 63] width 49 height 5
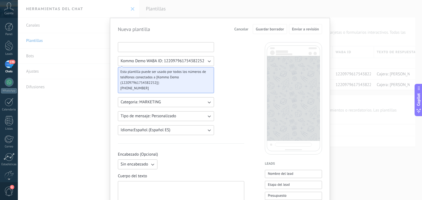
click at [144, 45] on input at bounding box center [166, 47] width 96 height 9
type input "*****"
click at [148, 183] on div at bounding box center [181, 194] width 126 height 26
click at [147, 185] on div at bounding box center [181, 195] width 121 height 22
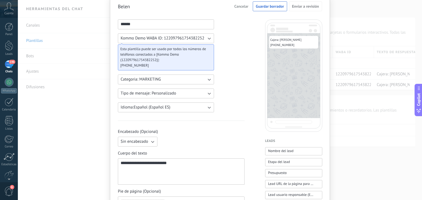
scroll to position [21, 0]
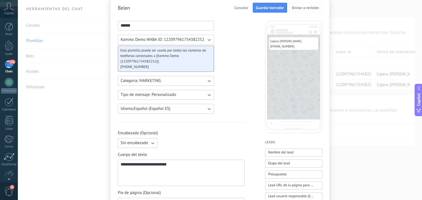
click at [267, 11] on button "Guardar borrador" at bounding box center [270, 8] width 34 height 10
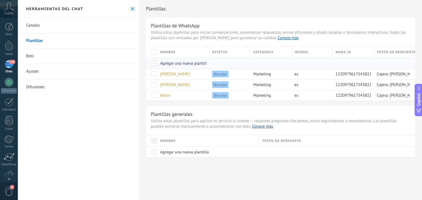
click at [176, 66] on span "Agregar una nueva plantilla" at bounding box center [184, 63] width 49 height 5
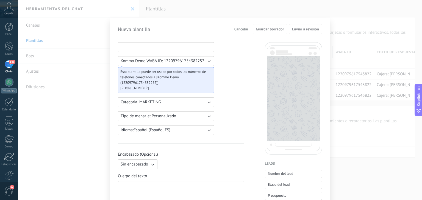
click at [145, 49] on input at bounding box center [166, 47] width 96 height 9
type input "*"
type input "*****"
click at [138, 193] on div at bounding box center [181, 195] width 121 height 22
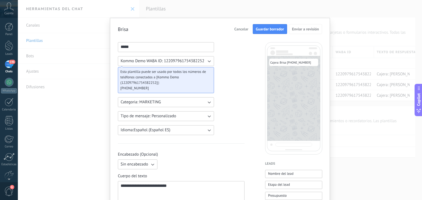
click at [267, 30] on span "Guardar borrador" at bounding box center [270, 29] width 28 height 4
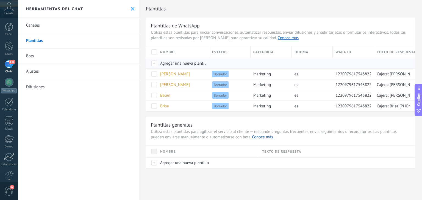
click at [188, 62] on span "Agregar una nueva plantilla" at bounding box center [184, 63] width 49 height 5
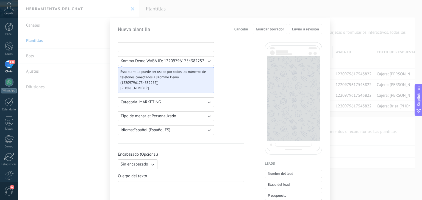
click at [149, 48] on input at bounding box center [166, 47] width 96 height 9
type input "*"
type input "******"
click at [147, 190] on div at bounding box center [181, 195] width 121 height 22
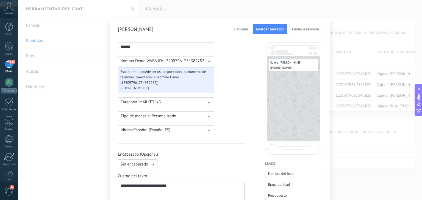
click at [265, 31] on span "Guardar borrador" at bounding box center [270, 29] width 28 height 4
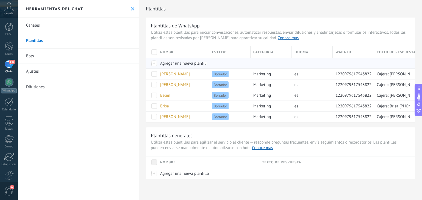
click at [193, 62] on span "Agregar una nueva plantilla" at bounding box center [184, 63] width 49 height 5
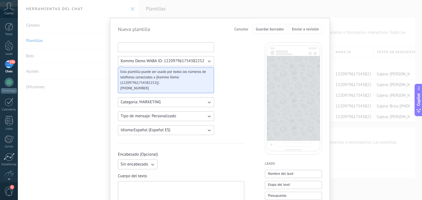
click at [154, 50] on input at bounding box center [166, 47] width 96 height 9
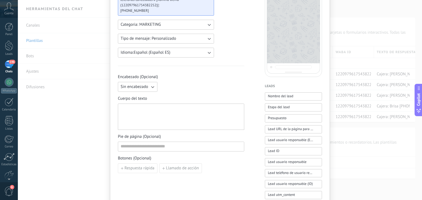
scroll to position [79, 0]
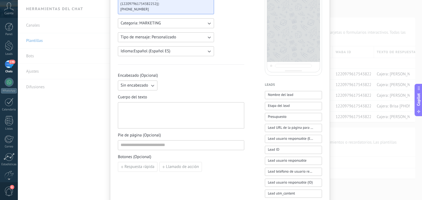
type input "*****"
click at [139, 109] on div at bounding box center [181, 116] width 121 height 22
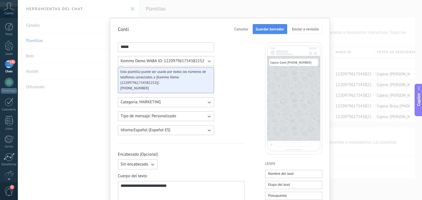
click at [269, 29] on span "Guardar borrador" at bounding box center [270, 29] width 28 height 4
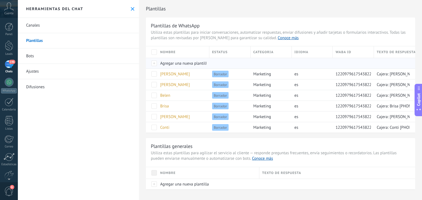
click at [180, 66] on span "Agregar una nueva plantilla" at bounding box center [184, 63] width 49 height 5
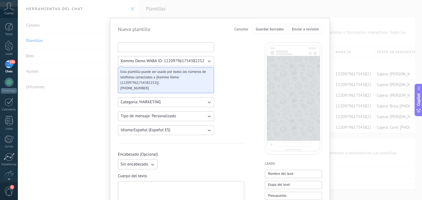
click at [141, 49] on input at bounding box center [166, 47] width 96 height 9
type input "*"
type input "******"
click at [148, 184] on div at bounding box center [181, 195] width 121 height 22
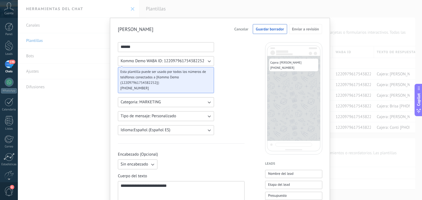
click at [278, 30] on span "Guardar borrador" at bounding box center [270, 29] width 28 height 4
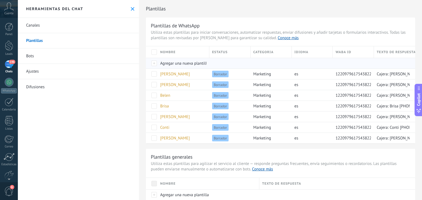
click at [177, 67] on div "Agregar una nueva plantilla" at bounding box center [181, 63] width 49 height 10
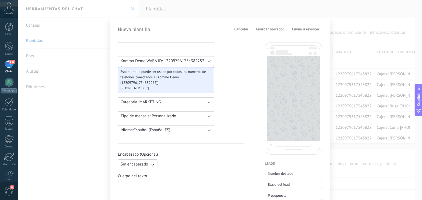
click at [157, 50] on input at bounding box center [166, 47] width 96 height 9
type input "******"
click at [139, 184] on div at bounding box center [181, 195] width 121 height 22
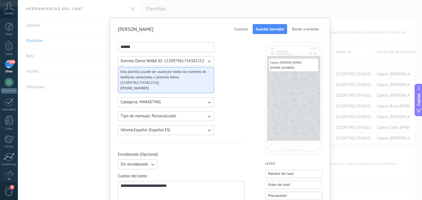
click at [275, 26] on button "Guardar borrador" at bounding box center [270, 29] width 34 height 10
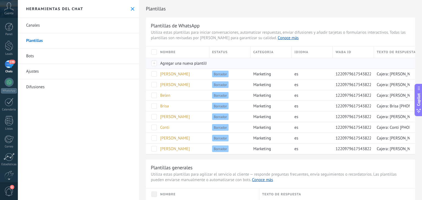
click at [180, 63] on span "Agregar una nueva plantilla" at bounding box center [184, 63] width 49 height 5
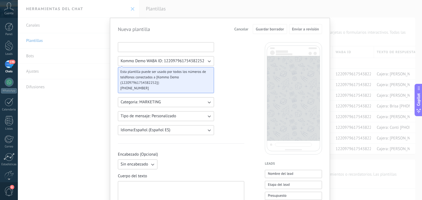
click at [157, 45] on input at bounding box center [166, 47] width 96 height 9
type input "********"
click at [276, 12] on div "[PERSON_NAME] Guardar borrador Enviar a revisión ******** Kommo Demo WABA ID: 1…" at bounding box center [220, 100] width 404 height 200
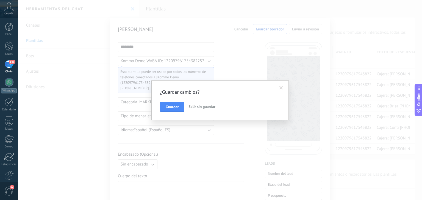
click at [204, 105] on span "Salir sin guardar" at bounding box center [201, 106] width 27 height 5
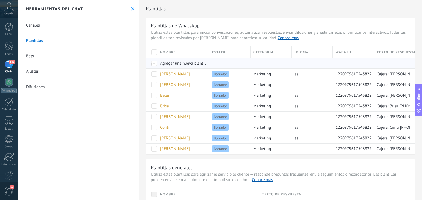
click at [184, 64] on span "Agregar una nueva plantilla" at bounding box center [184, 63] width 49 height 5
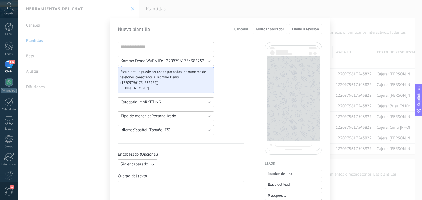
click at [176, 60] on span "Kommo Demo WABA ID: 122097961754382252" at bounding box center [163, 60] width 84 height 5
click at [167, 46] on input at bounding box center [166, 47] width 96 height 9
click at [149, 44] on input at bounding box center [166, 47] width 96 height 9
type input "********"
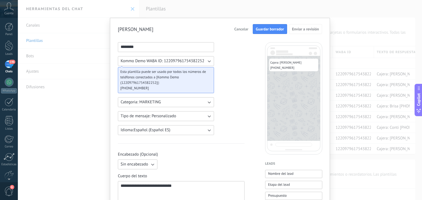
click at [260, 27] on span "Guardar borrador" at bounding box center [270, 29] width 28 height 4
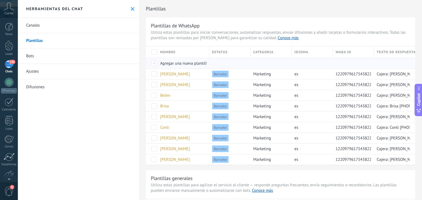
click at [182, 63] on span "Agregar una nueva plantilla" at bounding box center [184, 63] width 49 height 5
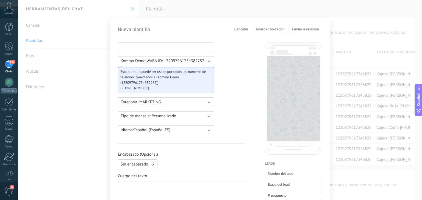
click at [149, 49] on input at bounding box center [166, 47] width 96 height 9
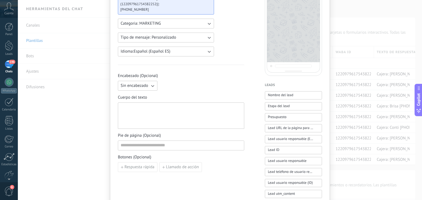
scroll to position [79, 0]
type input "********"
click at [188, 118] on div at bounding box center [181, 116] width 121 height 22
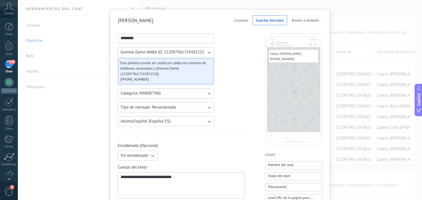
scroll to position [0, 0]
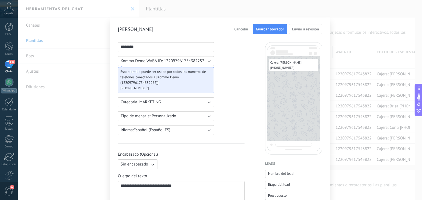
click at [262, 30] on span "Guardar borrador" at bounding box center [270, 29] width 28 height 4
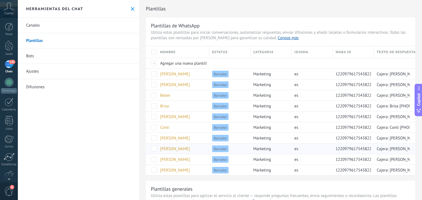
click at [187, 146] on div "[PERSON_NAME]" at bounding box center [181, 149] width 49 height 10
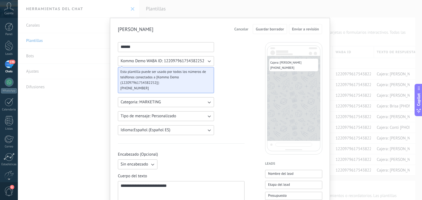
click at [67, 87] on div "**********" at bounding box center [220, 100] width 404 height 200
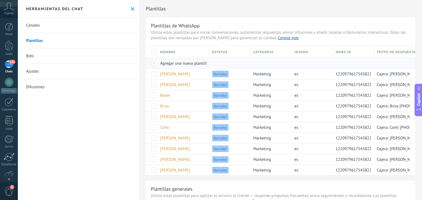
click at [179, 63] on span "Agregar una nueva plantilla" at bounding box center [184, 63] width 49 height 5
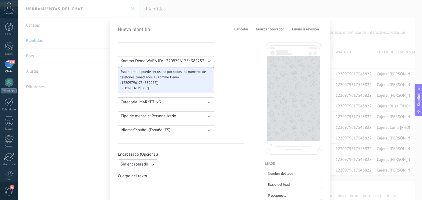
click at [163, 49] on input at bounding box center [166, 47] width 96 height 9
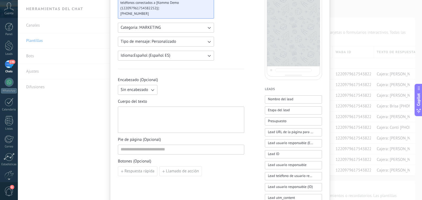
scroll to position [76, 0]
type input "****"
click at [146, 126] on div at bounding box center [181, 119] width 121 height 22
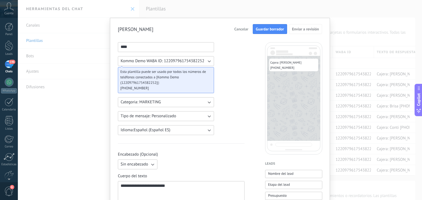
click at [262, 32] on button "Guardar borrador" at bounding box center [270, 29] width 34 height 10
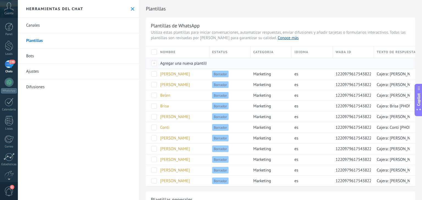
click at [171, 62] on span "Agregar una nueva plantilla" at bounding box center [184, 63] width 49 height 5
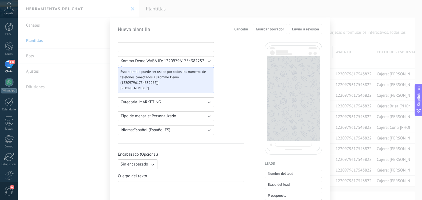
click at [146, 47] on input at bounding box center [166, 47] width 96 height 9
type input "*****"
click at [139, 183] on div at bounding box center [181, 194] width 126 height 26
click at [138, 185] on div at bounding box center [181, 195] width 121 height 22
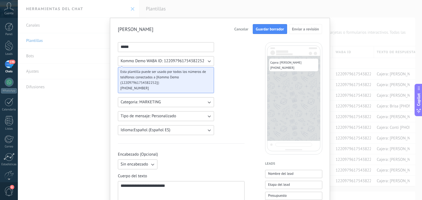
click at [269, 30] on span "Guardar borrador" at bounding box center [270, 29] width 28 height 4
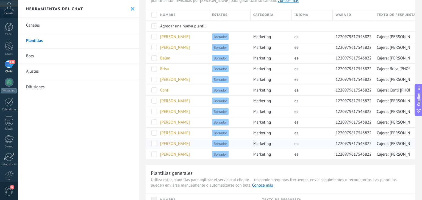
scroll to position [18, 0]
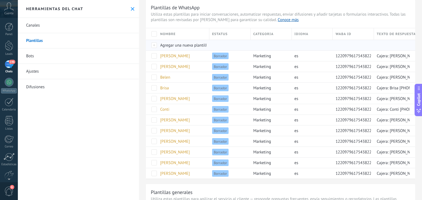
click at [181, 44] on span "Agregar una nueva plantilla" at bounding box center [184, 45] width 49 height 5
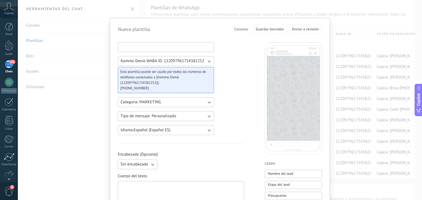
click at [144, 47] on input at bounding box center [166, 47] width 96 height 9
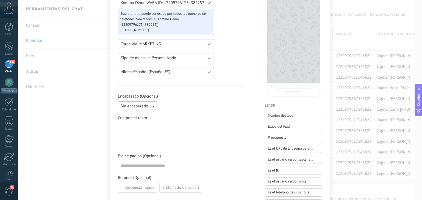
scroll to position [58, 0]
type input "******"
click at [162, 128] on div at bounding box center [181, 137] width 121 height 22
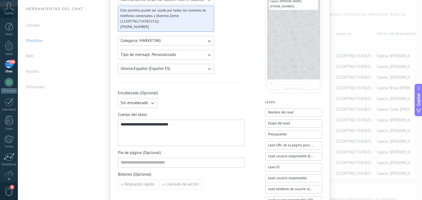
scroll to position [0, 0]
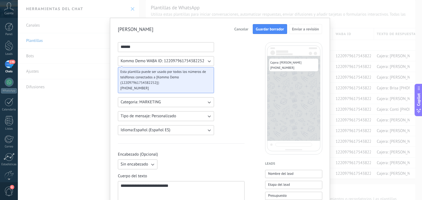
click at [272, 28] on span "Guardar borrador" at bounding box center [270, 29] width 28 height 4
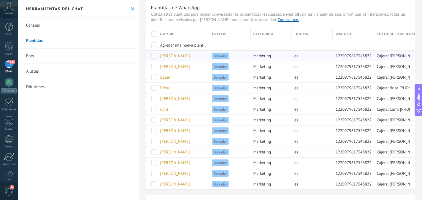
click at [197, 51] on div "[PERSON_NAME]" at bounding box center [181, 56] width 49 height 10
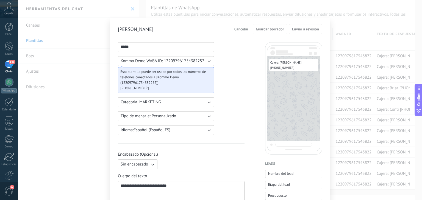
click at [67, 53] on div "**********" at bounding box center [220, 100] width 404 height 200
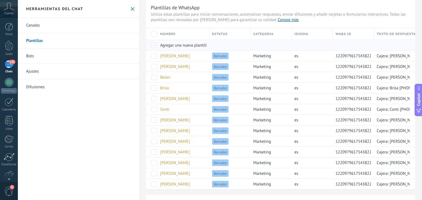
click at [192, 49] on div "Agregar una nueva plantilla" at bounding box center [181, 45] width 49 height 10
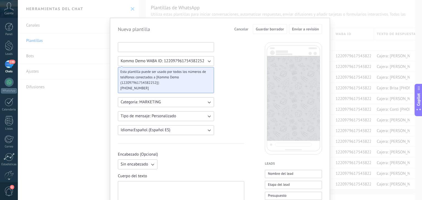
click at [160, 48] on input at bounding box center [166, 47] width 96 height 9
type input "*********"
click at [145, 191] on div at bounding box center [181, 195] width 121 height 22
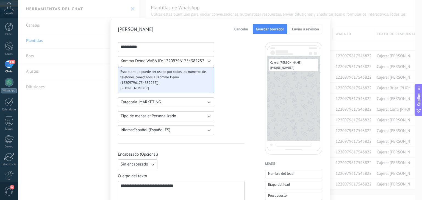
click at [267, 30] on span "Guardar borrador" at bounding box center [270, 29] width 28 height 4
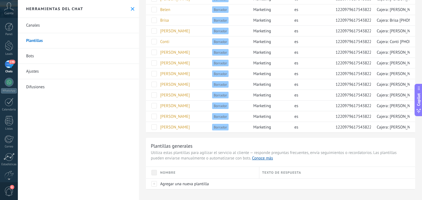
scroll to position [1, 0]
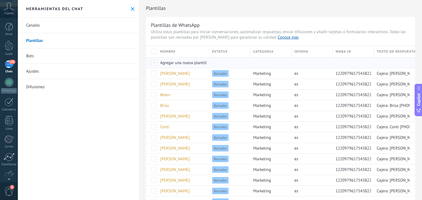
click at [178, 65] on span "Agregar una nueva plantilla" at bounding box center [184, 62] width 49 height 5
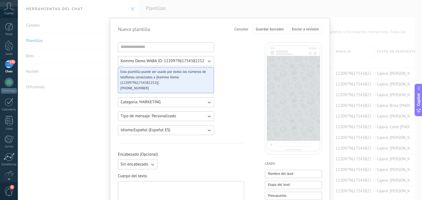
click at [155, 54] on div "Kommo Demo WABA ID: 122097961754382252 Esta plantilla puede ser usado por todos…" at bounding box center [166, 88] width 96 height 93
click at [150, 50] on input at bounding box center [166, 47] width 96 height 9
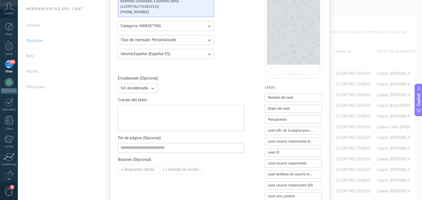
scroll to position [77, 0]
type input "*******"
click at [141, 119] on div at bounding box center [181, 118] width 121 height 22
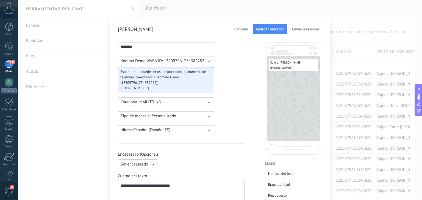
click at [267, 29] on span "Guardar borrador" at bounding box center [270, 29] width 28 height 4
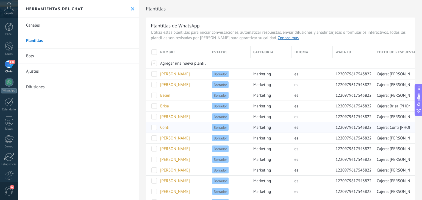
click at [215, 129] on span "Borrador" at bounding box center [220, 127] width 16 height 7
click at [175, 63] on span "Agregar una nueva plantilla" at bounding box center [184, 63] width 49 height 5
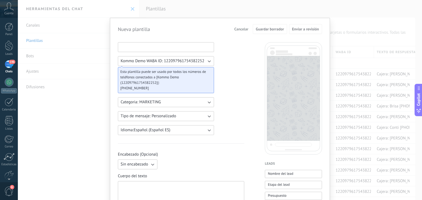
click at [153, 46] on input at bounding box center [166, 47] width 96 height 9
type input "******"
click at [157, 193] on div at bounding box center [181, 195] width 121 height 22
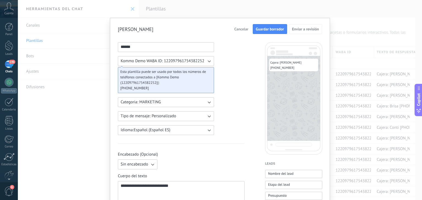
click at [274, 25] on button "Guardar borrador" at bounding box center [270, 29] width 34 height 10
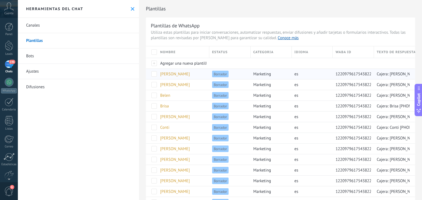
click at [164, 75] on span "[PERSON_NAME]" at bounding box center [175, 74] width 30 height 5
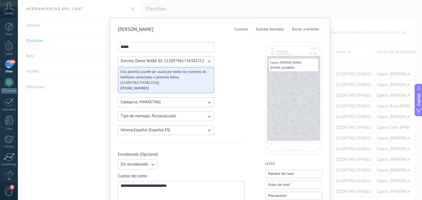
drag, startPoint x: 154, startPoint y: 47, endPoint x: 76, endPoint y: 52, distance: 77.8
click at [76, 52] on div "**********" at bounding box center [220, 100] width 404 height 200
type input "******"
click at [261, 29] on span "Guardar borrador" at bounding box center [270, 29] width 28 height 4
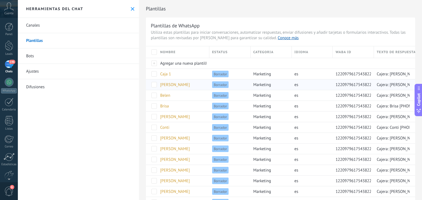
click at [164, 81] on div "[PERSON_NAME]" at bounding box center [181, 85] width 49 height 10
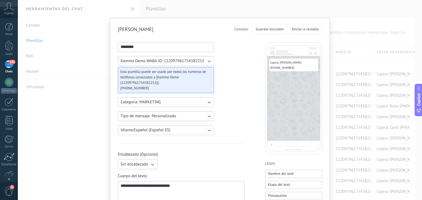
click at [151, 44] on input "*******" at bounding box center [166, 47] width 96 height 9
type input "*"
type input "********"
click at [91, 114] on div "**********" at bounding box center [220, 100] width 404 height 200
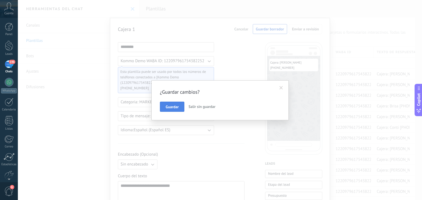
click at [180, 105] on button "Guardar" at bounding box center [172, 107] width 24 height 10
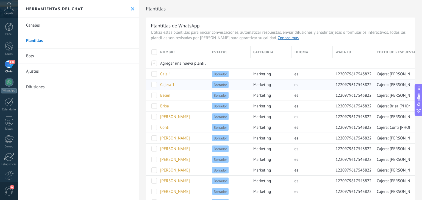
click at [171, 86] on span "Cajera 1" at bounding box center [167, 84] width 14 height 5
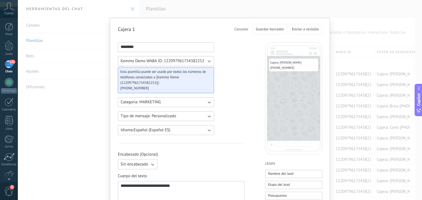
click at [154, 49] on input "********" at bounding box center [166, 47] width 96 height 9
type input "********"
click at [266, 32] on button "Guardar borrador" at bounding box center [270, 29] width 34 height 10
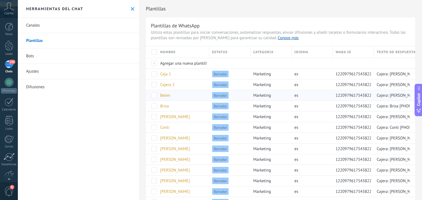
click at [160, 94] on span "Belen" at bounding box center [165, 95] width 10 height 5
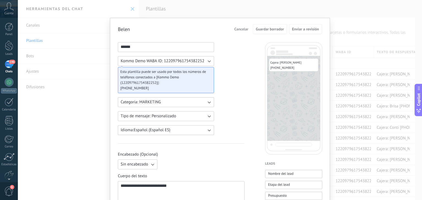
drag, startPoint x: 152, startPoint y: 48, endPoint x: 71, endPoint y: 44, distance: 80.8
click at [71, 44] on div "**********" at bounding box center [220, 100] width 404 height 200
type input "*"
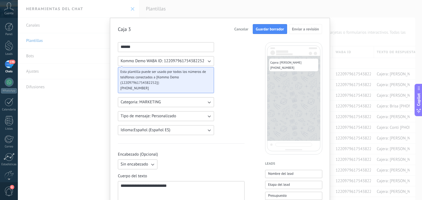
type input "******"
click at [267, 28] on span "Guardar borrador" at bounding box center [270, 29] width 28 height 4
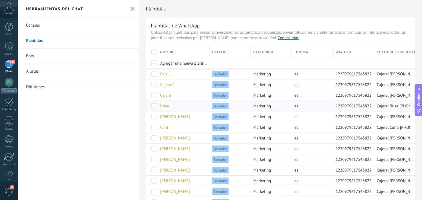
click at [173, 108] on div "Brisa" at bounding box center [181, 106] width 49 height 10
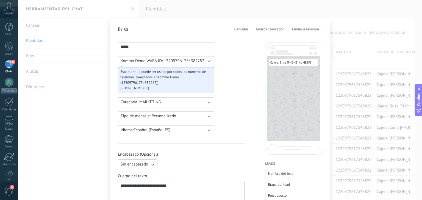
drag, startPoint x: 144, startPoint y: 49, endPoint x: 67, endPoint y: 50, distance: 76.9
click at [67, 50] on div "**********" at bounding box center [220, 100] width 404 height 200
type input "******"
click at [265, 26] on button "Guardar borrador" at bounding box center [270, 29] width 34 height 10
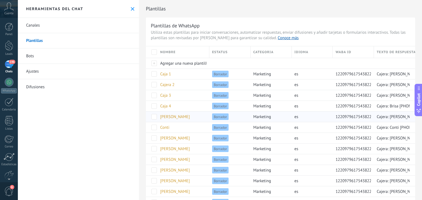
click at [171, 115] on div "[PERSON_NAME]" at bounding box center [181, 117] width 49 height 10
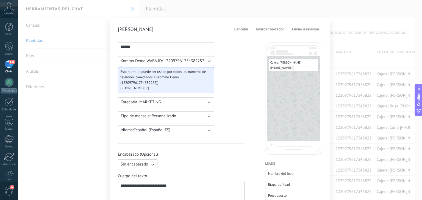
drag, startPoint x: 142, startPoint y: 49, endPoint x: 64, endPoint y: 49, distance: 77.7
click at [64, 49] on div "**********" at bounding box center [220, 100] width 404 height 200
type input "******"
click at [278, 32] on button "Guardar borrador" at bounding box center [270, 29] width 34 height 10
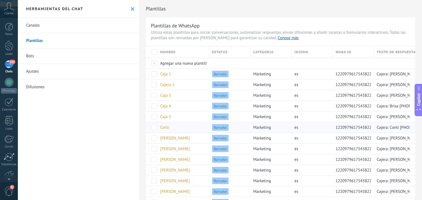
click at [164, 127] on span "Conti" at bounding box center [164, 127] width 9 height 5
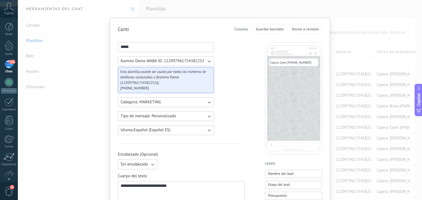
drag, startPoint x: 162, startPoint y: 44, endPoint x: 83, endPoint y: 37, distance: 79.2
click at [83, 37] on div "**********" at bounding box center [220, 100] width 404 height 200
type input "******"
click at [264, 28] on span "Guardar borrador" at bounding box center [270, 29] width 28 height 4
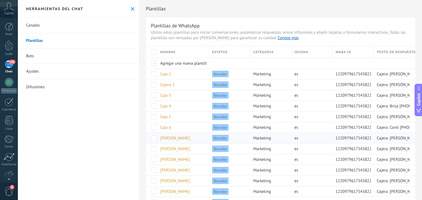
click at [167, 136] on span "[PERSON_NAME]" at bounding box center [175, 138] width 30 height 5
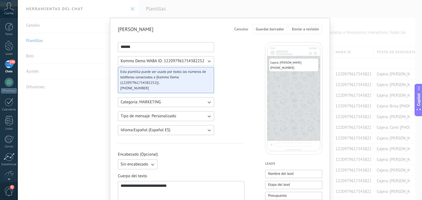
drag, startPoint x: 141, startPoint y: 42, endPoint x: 100, endPoint y: 44, distance: 41.5
click at [100, 44] on div "**********" at bounding box center [220, 100] width 404 height 200
drag, startPoint x: 137, startPoint y: 45, endPoint x: 74, endPoint y: 38, distance: 63.2
click at [74, 38] on div "**********" at bounding box center [220, 100] width 404 height 200
type input "******"
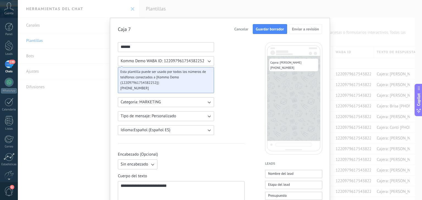
click at [274, 27] on span "Guardar borrador" at bounding box center [270, 29] width 28 height 4
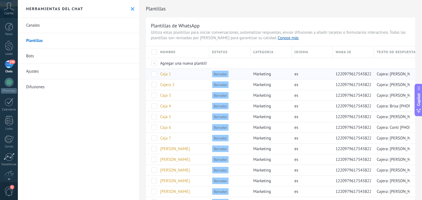
click at [167, 75] on span "Caja 1" at bounding box center [165, 74] width 11 height 5
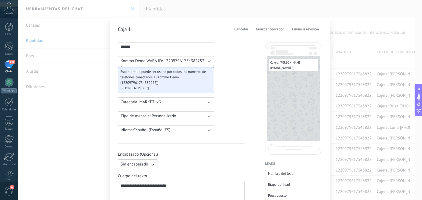
click at [127, 47] on input "******" at bounding box center [166, 47] width 96 height 9
type input "********"
click at [268, 30] on span "Guardar borrador" at bounding box center [270, 29] width 28 height 4
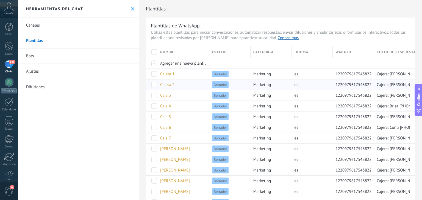
click at [175, 84] on div "Cajera 2" at bounding box center [181, 85] width 49 height 10
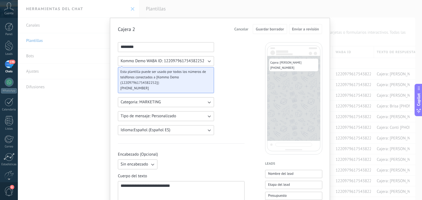
click at [96, 112] on div "**********" at bounding box center [220, 100] width 404 height 200
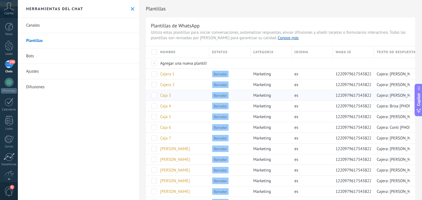
click at [163, 99] on div "Caja 3" at bounding box center [181, 95] width 49 height 10
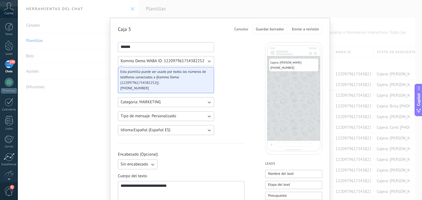
click at [129, 44] on input "******" at bounding box center [166, 47] width 96 height 9
type input "********"
click at [261, 25] on button "Guardar borrador" at bounding box center [270, 29] width 34 height 10
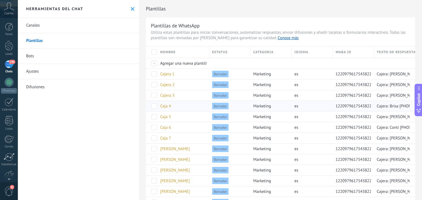
click at [166, 104] on span "Caja 4" at bounding box center [165, 106] width 11 height 5
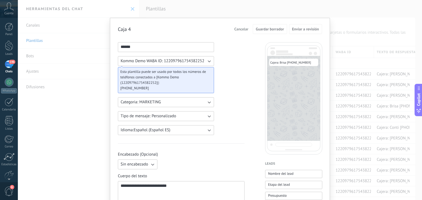
click at [126, 47] on input "******" at bounding box center [166, 47] width 96 height 9
type input "********"
click at [272, 27] on span "Guardar borrador" at bounding box center [270, 29] width 28 height 4
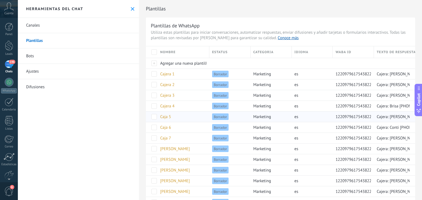
click at [169, 117] on span "Caja 5" at bounding box center [165, 116] width 11 height 5
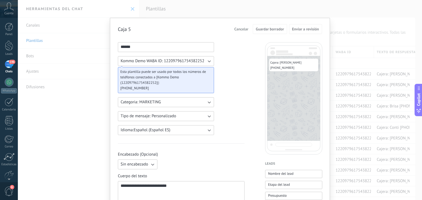
click at [136, 45] on input "******" at bounding box center [166, 47] width 96 height 9
type input "********"
click at [278, 29] on span "Guardar borrador" at bounding box center [270, 29] width 28 height 4
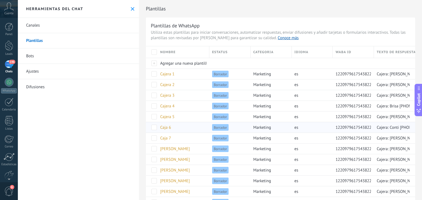
click at [164, 126] on span "Caja 6" at bounding box center [165, 127] width 11 height 5
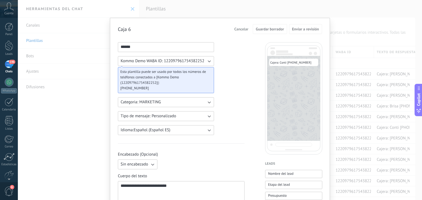
click at [136, 45] on input "******" at bounding box center [166, 47] width 96 height 9
type input "********"
click at [270, 30] on span "Guardar borrador" at bounding box center [270, 29] width 28 height 4
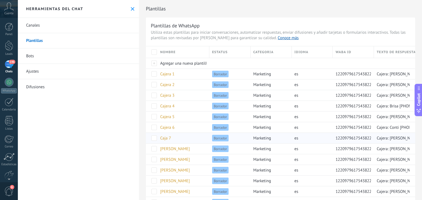
click at [167, 142] on div "Caja 7" at bounding box center [181, 138] width 49 height 10
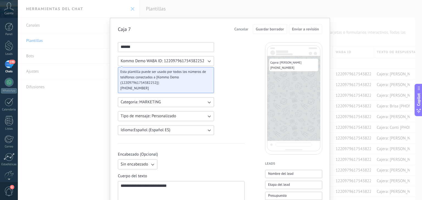
click at [136, 47] on input "******" at bounding box center [166, 47] width 96 height 9
type input "********"
click at [261, 24] on button "Guardar borrador" at bounding box center [270, 29] width 34 height 10
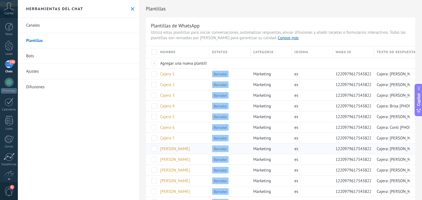
click at [166, 148] on span "[PERSON_NAME]" at bounding box center [175, 149] width 30 height 5
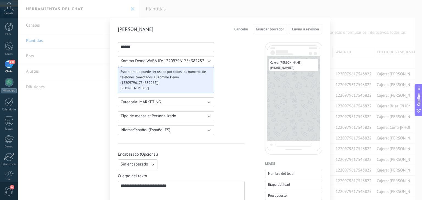
click at [143, 49] on input "******" at bounding box center [166, 47] width 96 height 9
drag, startPoint x: 143, startPoint y: 49, endPoint x: 86, endPoint y: 39, distance: 57.1
click at [86, 39] on div "**********" at bounding box center [220, 100] width 404 height 200
type input "********"
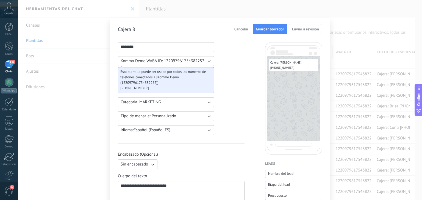
click at [261, 27] on span "Guardar borrador" at bounding box center [270, 29] width 28 height 4
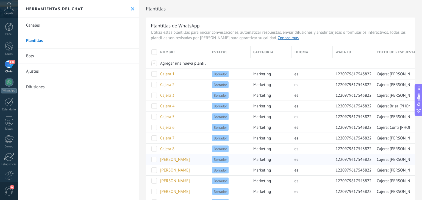
drag, startPoint x: 261, startPoint y: 27, endPoint x: 167, endPoint y: 161, distance: 164.3
click at [167, 161] on span "[PERSON_NAME]" at bounding box center [175, 159] width 30 height 5
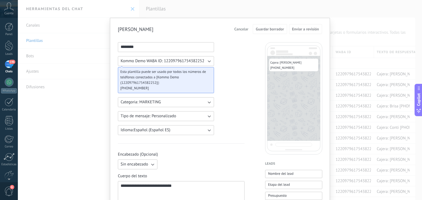
drag, startPoint x: 163, startPoint y: 50, endPoint x: 47, endPoint y: 54, distance: 115.9
click at [47, 54] on div "**********" at bounding box center [220, 100] width 404 height 200
type input "********"
click at [262, 32] on button "Guardar borrador" at bounding box center [270, 29] width 34 height 10
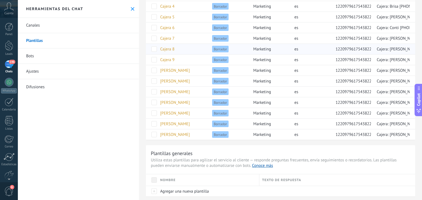
scroll to position [103, 0]
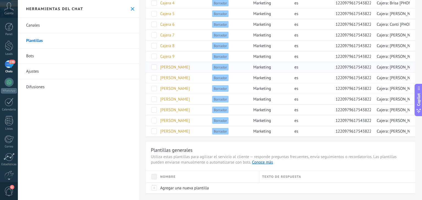
click at [172, 67] on span "[PERSON_NAME]" at bounding box center [175, 67] width 30 height 5
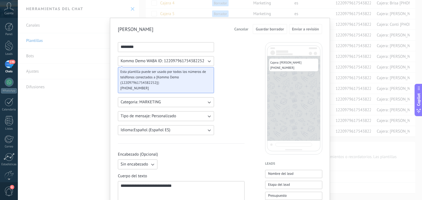
drag, startPoint x: 159, startPoint y: 48, endPoint x: 72, endPoint y: 54, distance: 86.4
click at [72, 54] on div "**********" at bounding box center [220, 100] width 404 height 200
type input "********"
click at [241, 31] on span "Cancelar" at bounding box center [241, 29] width 14 height 4
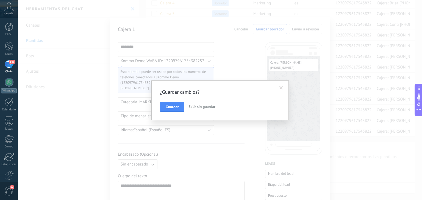
click at [199, 107] on span "Salir sin guardar" at bounding box center [201, 106] width 27 height 5
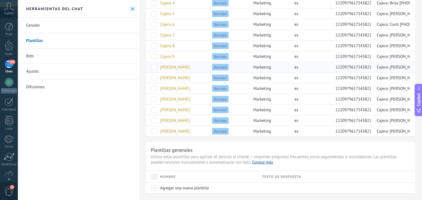
click at [169, 67] on span "[PERSON_NAME]" at bounding box center [175, 67] width 30 height 5
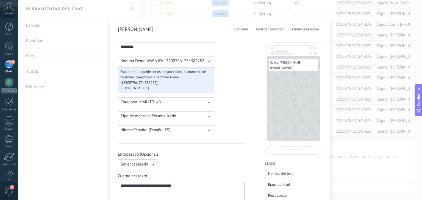
drag, startPoint x: 139, startPoint y: 51, endPoint x: 81, endPoint y: 49, distance: 58.2
click at [81, 49] on div "**********" at bounding box center [220, 100] width 404 height 200
type input "*********"
click at [256, 30] on span "Guardar borrador" at bounding box center [270, 29] width 28 height 4
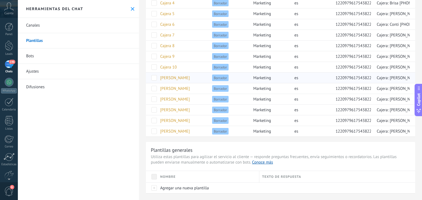
click at [166, 73] on div "[PERSON_NAME]" at bounding box center [181, 78] width 49 height 10
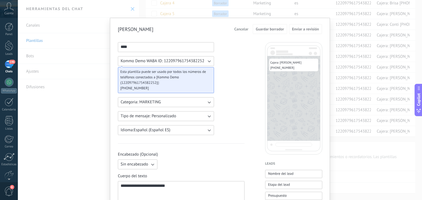
drag, startPoint x: 141, startPoint y: 47, endPoint x: 64, endPoint y: 31, distance: 78.1
click at [64, 31] on div "**********" at bounding box center [220, 100] width 404 height 200
type input "*********"
click at [267, 31] on span "Guardar borrador" at bounding box center [270, 29] width 28 height 4
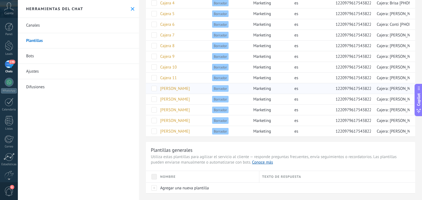
click at [165, 88] on span "[PERSON_NAME]" at bounding box center [175, 88] width 30 height 5
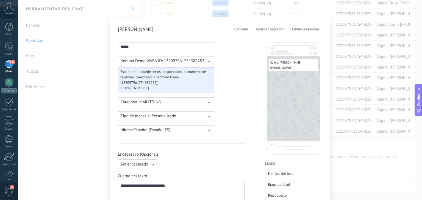
drag, startPoint x: 148, startPoint y: 46, endPoint x: 75, endPoint y: 39, distance: 73.4
click at [75, 39] on div "**********" at bounding box center [220, 100] width 404 height 200
type input "*********"
click at [273, 29] on span "Guardar borrador" at bounding box center [270, 29] width 28 height 4
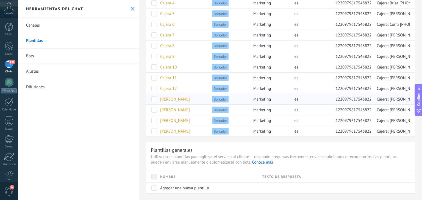
click at [169, 99] on span "[PERSON_NAME]" at bounding box center [175, 99] width 30 height 5
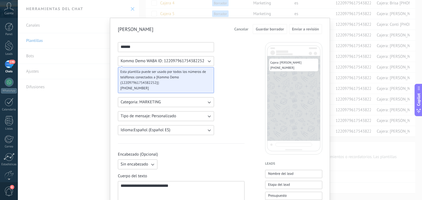
drag, startPoint x: 142, startPoint y: 48, endPoint x: 68, endPoint y: 54, distance: 73.6
click at [68, 54] on div "**********" at bounding box center [220, 100] width 404 height 200
type input "*********"
click at [256, 32] on button "Guardar borrador" at bounding box center [270, 29] width 34 height 10
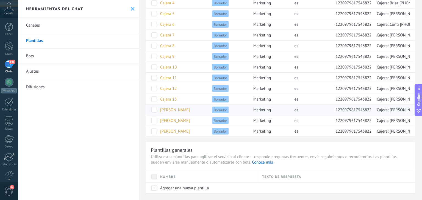
click at [166, 109] on span "[PERSON_NAME]" at bounding box center [175, 110] width 30 height 5
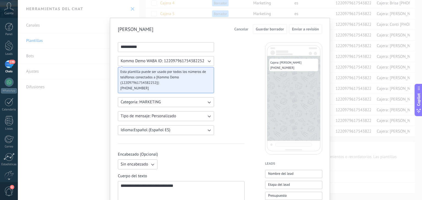
drag, startPoint x: 142, startPoint y: 49, endPoint x: 65, endPoint y: 46, distance: 77.8
click at [65, 46] on div "**********" at bounding box center [220, 100] width 404 height 200
type input "*********"
click at [279, 28] on span "Guardar borrador" at bounding box center [270, 29] width 28 height 4
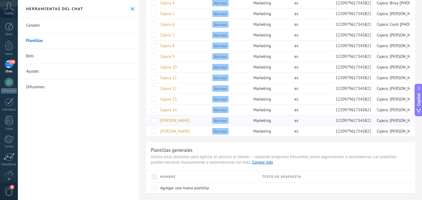
click at [160, 122] on div "[PERSON_NAME]" at bounding box center [181, 121] width 49 height 10
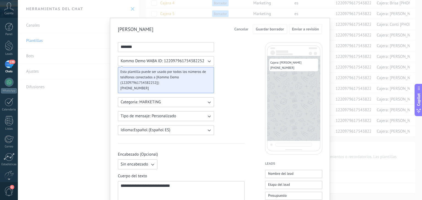
drag, startPoint x: 149, startPoint y: 50, endPoint x: 111, endPoint y: 41, distance: 38.6
type input "*********"
click at [270, 33] on button "Guardar borrador" at bounding box center [270, 29] width 34 height 10
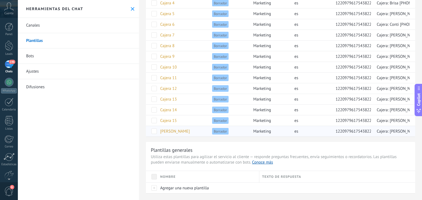
click at [166, 132] on span "[PERSON_NAME]" at bounding box center [175, 131] width 30 height 5
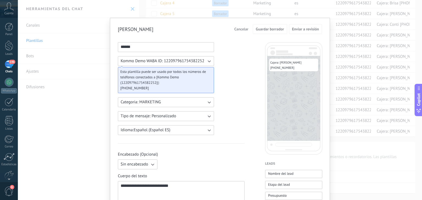
drag, startPoint x: 172, startPoint y: 48, endPoint x: 113, endPoint y: 44, distance: 58.6
type input "*"
type input "*********"
click at [279, 28] on span "Guardar borrador" at bounding box center [270, 29] width 28 height 4
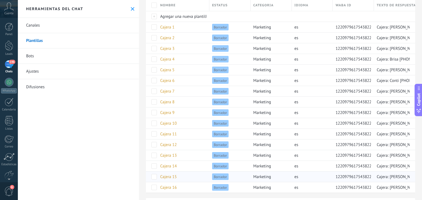
scroll to position [29, 0]
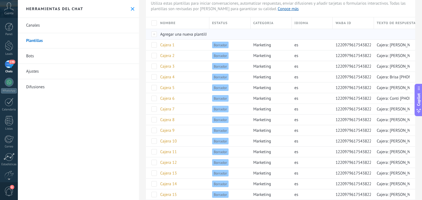
click at [180, 35] on span "Agregar una nueva plantilla" at bounding box center [184, 34] width 49 height 5
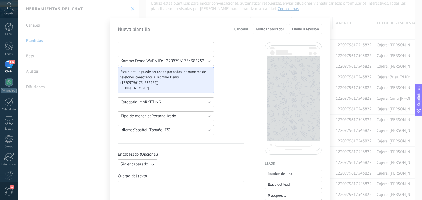
click at [163, 46] on input at bounding box center [166, 47] width 96 height 9
type input "*********"
click at [145, 186] on div at bounding box center [181, 195] width 121 height 22
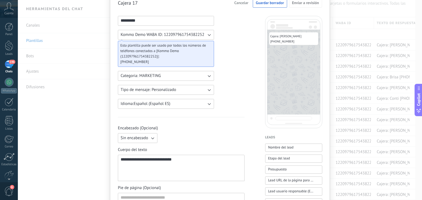
scroll to position [0, 0]
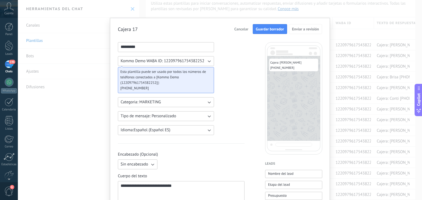
click at [269, 25] on button "Guardar borrador" at bounding box center [270, 29] width 34 height 10
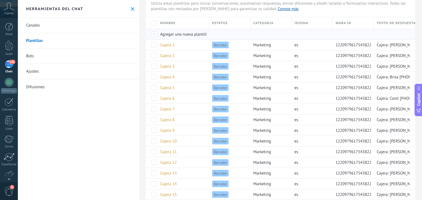
click at [195, 39] on div "Agregar una nueva plantilla" at bounding box center [181, 34] width 49 height 10
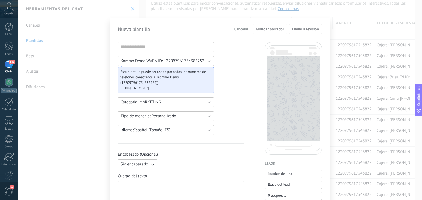
click at [152, 49] on input at bounding box center [166, 47] width 96 height 9
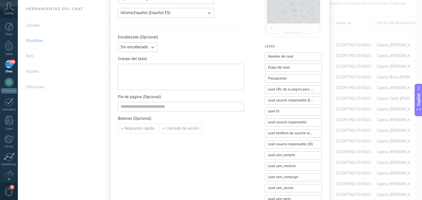
scroll to position [118, 0]
type input "*********"
click at [169, 77] on div at bounding box center [181, 77] width 121 height 22
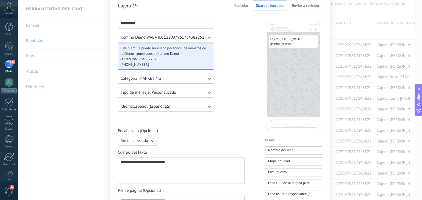
scroll to position [0, 0]
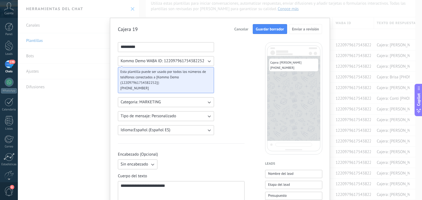
click at [268, 30] on span "Guardar borrador" at bounding box center [270, 29] width 28 height 4
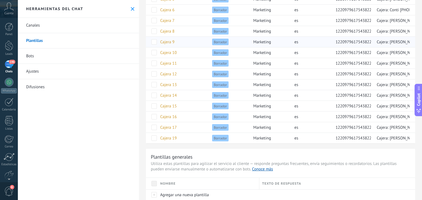
scroll to position [119, 0]
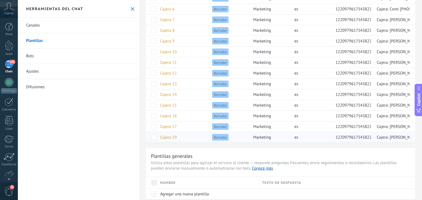
click at [174, 138] on span "Cajera 19" at bounding box center [168, 137] width 16 height 5
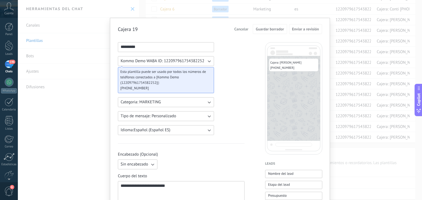
click at [152, 49] on input "*********" at bounding box center [166, 47] width 96 height 9
type input "*********"
click at [270, 27] on span "Guardar borrador" at bounding box center [270, 29] width 28 height 4
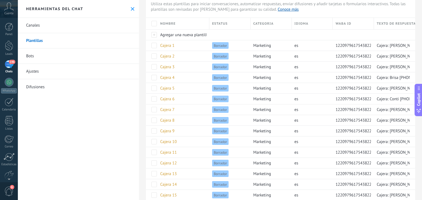
scroll to position [0, 0]
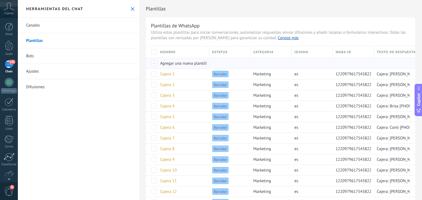
click at [190, 65] on span "Agregar una nueva plantilla" at bounding box center [184, 63] width 49 height 5
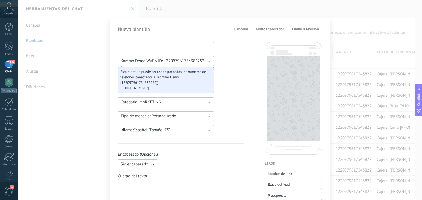
click at [155, 46] on input at bounding box center [166, 47] width 96 height 9
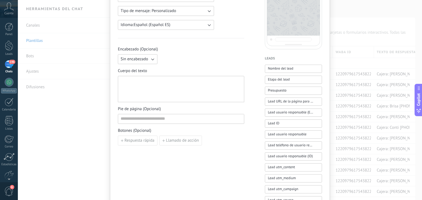
scroll to position [110, 0]
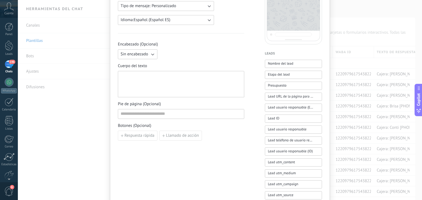
type input "*********"
click at [166, 73] on div at bounding box center [181, 84] width 126 height 26
click at [162, 76] on div at bounding box center [181, 85] width 121 height 22
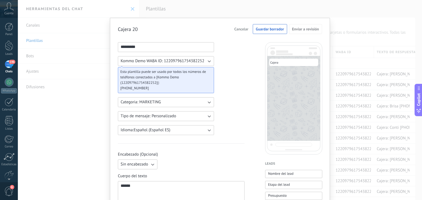
click at [243, 28] on span "Cancelar" at bounding box center [241, 29] width 14 height 4
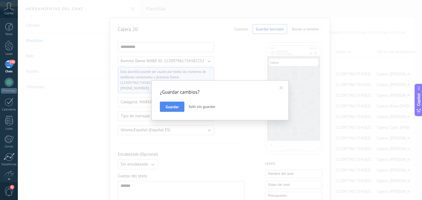
click at [199, 105] on span "Salir sin guardar" at bounding box center [201, 106] width 27 height 5
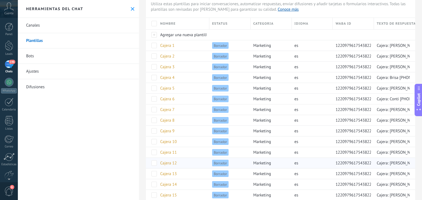
scroll to position [28, 0]
click at [177, 34] on span "Agregar una nueva plantilla" at bounding box center [184, 35] width 49 height 5
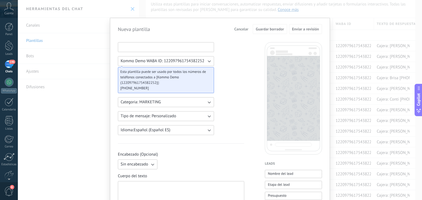
click at [162, 43] on input at bounding box center [166, 47] width 96 height 9
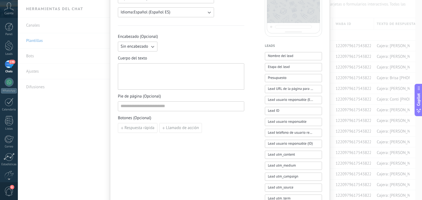
scroll to position [119, 0]
type input "*********"
click at [152, 87] on div at bounding box center [181, 76] width 126 height 26
click at [149, 80] on div at bounding box center [181, 76] width 121 height 22
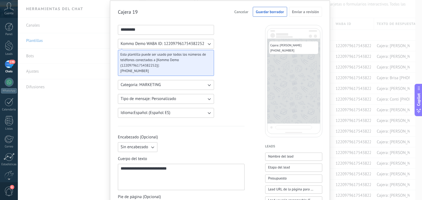
scroll to position [9, 0]
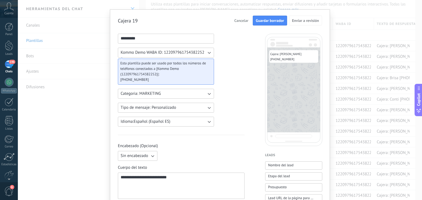
click at [271, 21] on span "Guardar borrador" at bounding box center [270, 21] width 28 height 4
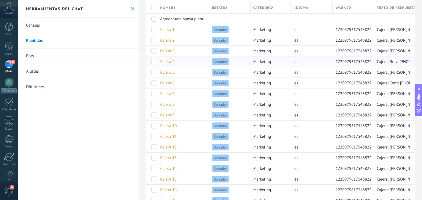
scroll to position [42, 0]
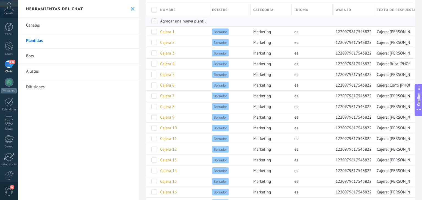
click at [189, 21] on span "Agregar una nueva plantilla" at bounding box center [184, 21] width 49 height 5
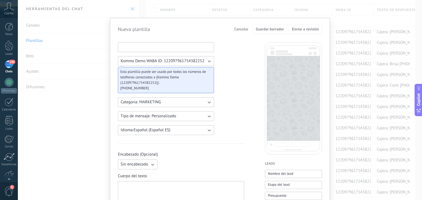
click at [155, 46] on input at bounding box center [166, 47] width 96 height 9
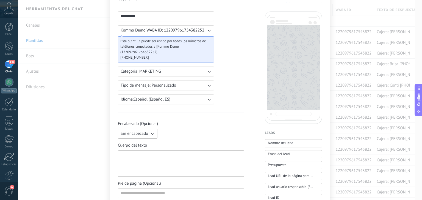
scroll to position [32, 0]
type input "*********"
click at [161, 150] on div at bounding box center [181, 163] width 126 height 26
click at [157, 154] on div at bounding box center [181, 163] width 121 height 22
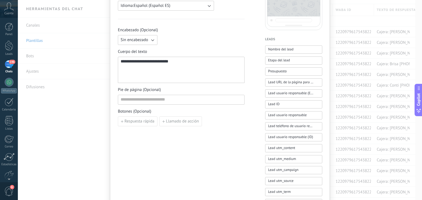
scroll to position [0, 0]
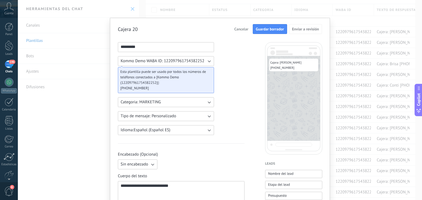
click at [270, 29] on span "Guardar borrador" at bounding box center [270, 29] width 28 height 4
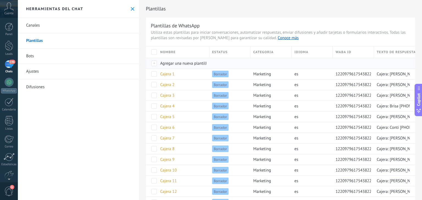
click at [179, 62] on span "Agregar una nueva plantilla" at bounding box center [184, 63] width 49 height 5
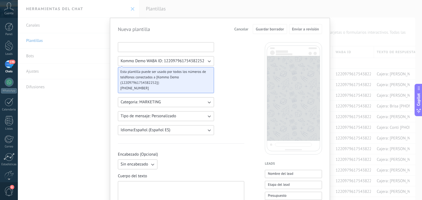
click at [128, 49] on input at bounding box center [166, 47] width 96 height 9
type input "*********"
click at [137, 185] on div at bounding box center [181, 195] width 121 height 22
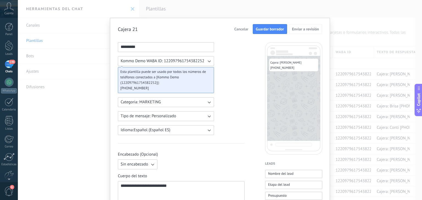
click at [270, 26] on button "Guardar borrador" at bounding box center [270, 29] width 34 height 10
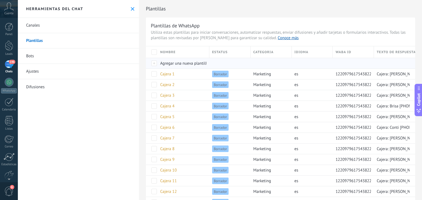
click at [185, 64] on span "Agregar una nueva plantilla" at bounding box center [184, 63] width 49 height 5
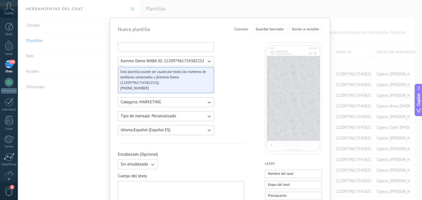
click at [155, 48] on input at bounding box center [166, 47] width 96 height 9
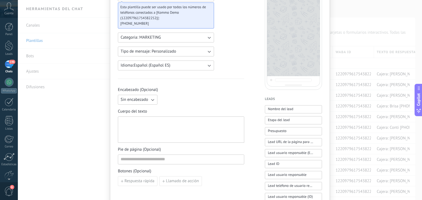
scroll to position [66, 0]
type input "*******"
click at [143, 124] on div at bounding box center [181, 129] width 121 height 22
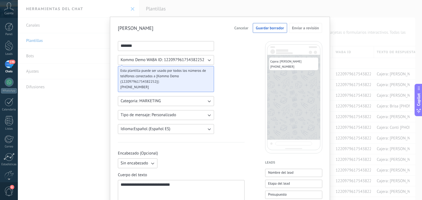
scroll to position [0, 0]
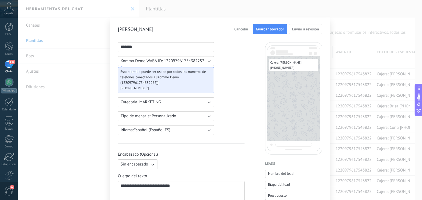
click at [260, 31] on span "Guardar borrador" at bounding box center [270, 29] width 28 height 4
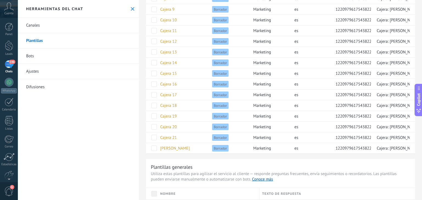
scroll to position [171, 0]
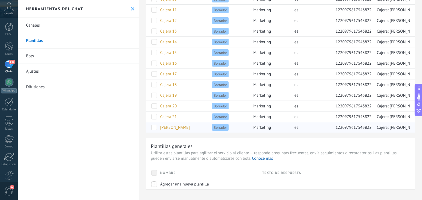
click at [181, 124] on div "[PERSON_NAME]" at bounding box center [181, 127] width 49 height 10
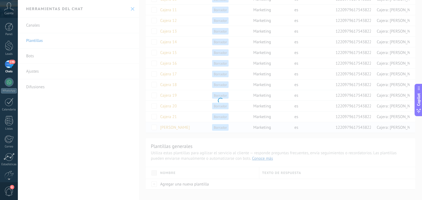
click at [181, 124] on div at bounding box center [220, 100] width 404 height 200
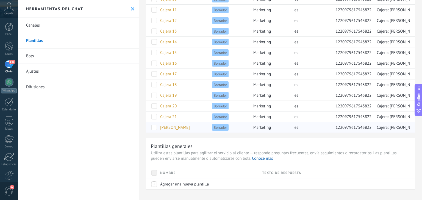
click at [176, 127] on div "[PERSON_NAME]" at bounding box center [181, 127] width 49 height 10
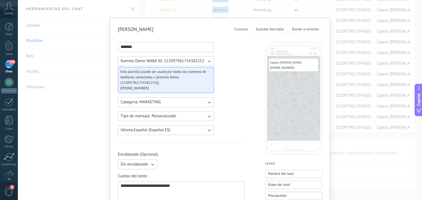
click at [136, 51] on input "*******" at bounding box center [166, 47] width 96 height 9
type input "*"
type input "*********"
click at [272, 29] on span "Guardar borrador" at bounding box center [270, 29] width 28 height 4
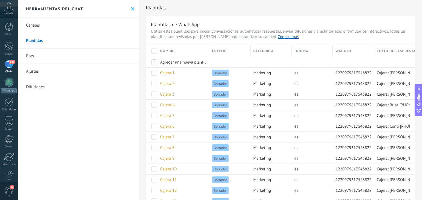
scroll to position [1, 0]
click at [187, 62] on span "Agregar una nueva plantilla" at bounding box center [184, 62] width 49 height 5
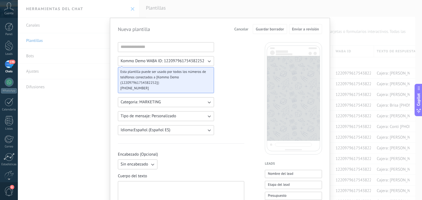
click at [169, 52] on div at bounding box center [166, 47] width 96 height 10
click at [159, 43] on input at bounding box center [166, 47] width 96 height 9
type input "*"
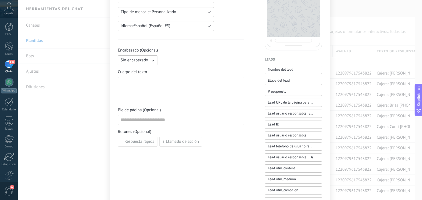
scroll to position [105, 0]
type input "*********"
click at [127, 79] on div at bounding box center [181, 90] width 121 height 22
click at [174, 85] on div "**********" at bounding box center [181, 90] width 121 height 22
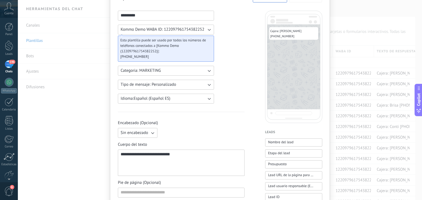
scroll to position [0, 0]
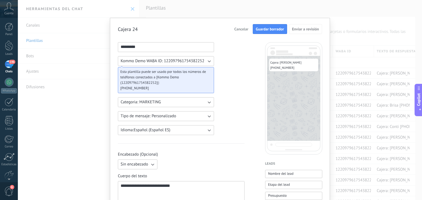
click at [274, 32] on button "Guardar borrador" at bounding box center [270, 29] width 34 height 10
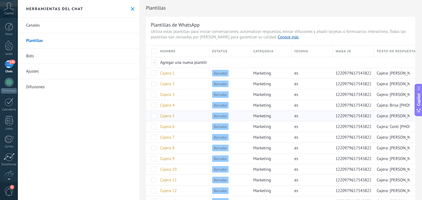
click at [213, 121] on div "Borrador" at bounding box center [228, 116] width 38 height 10
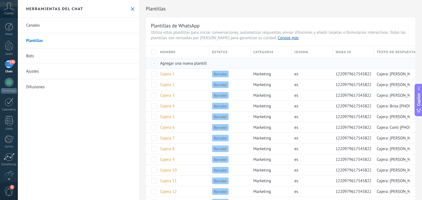
click at [191, 65] on span "Agregar una nueva plantilla" at bounding box center [184, 63] width 49 height 5
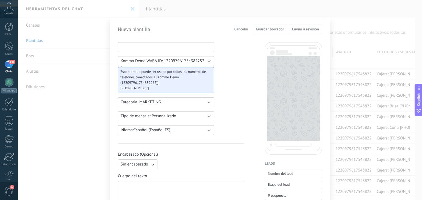
click at [141, 46] on input at bounding box center [166, 47] width 96 height 9
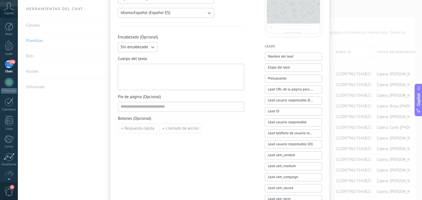
scroll to position [131, 0]
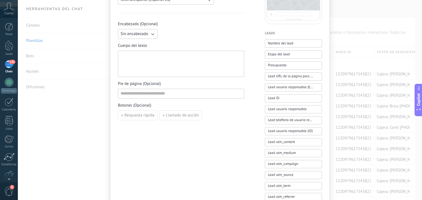
type input "*********"
click at [149, 66] on div at bounding box center [181, 64] width 121 height 22
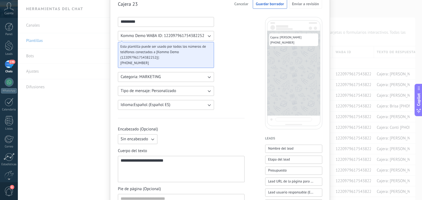
scroll to position [0, 0]
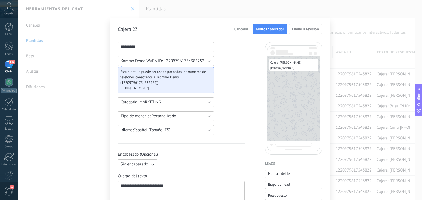
click at [264, 28] on span "Guardar borrador" at bounding box center [270, 29] width 28 height 4
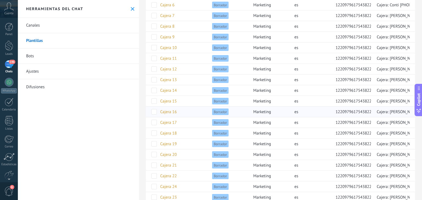
scroll to position [133, 0]
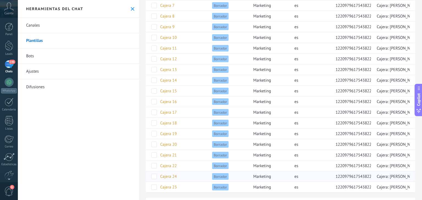
click at [350, 174] on span "122097961754382252" at bounding box center [355, 176] width 40 height 5
click at [173, 185] on span "Cajera 23" at bounding box center [168, 187] width 16 height 5
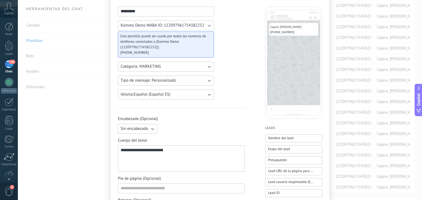
scroll to position [36, 0]
click at [178, 151] on div "**********" at bounding box center [181, 159] width 121 height 22
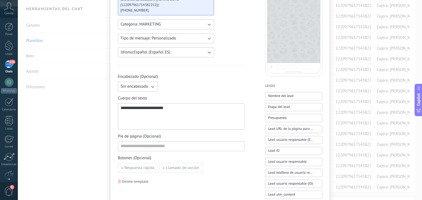
scroll to position [0, 0]
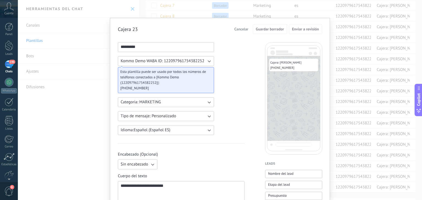
click at [165, 46] on input "*********" at bounding box center [166, 47] width 96 height 9
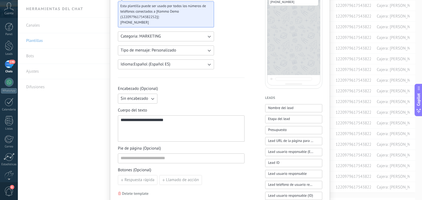
scroll to position [67, 0]
click at [205, 129] on div "**********" at bounding box center [181, 128] width 121 height 22
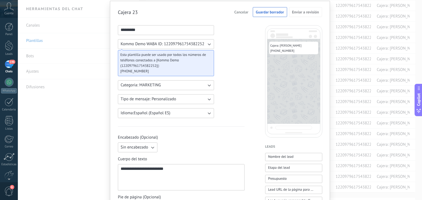
scroll to position [0, 0]
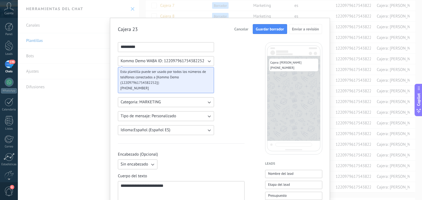
click at [265, 30] on span "Guardar borrador" at bounding box center [270, 29] width 28 height 4
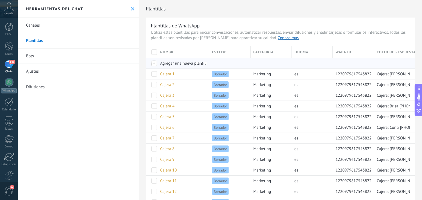
click at [172, 62] on span "Agregar una nueva plantilla" at bounding box center [184, 63] width 49 height 5
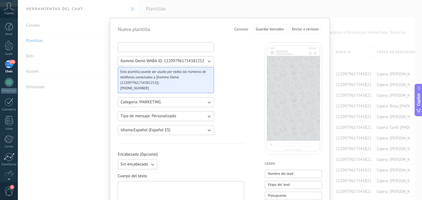
click at [168, 48] on input at bounding box center [166, 47] width 96 height 9
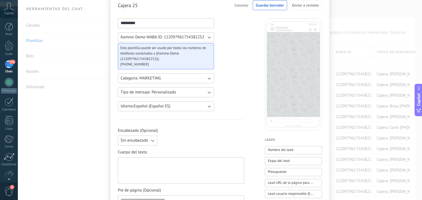
scroll to position [37, 0]
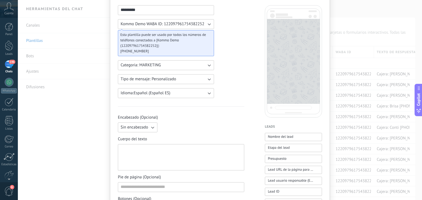
type input "*********"
click at [153, 147] on div at bounding box center [181, 158] width 121 height 22
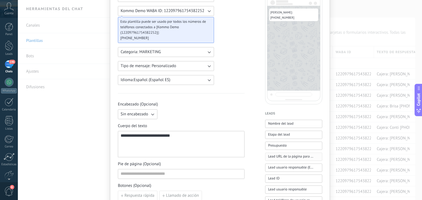
scroll to position [0, 0]
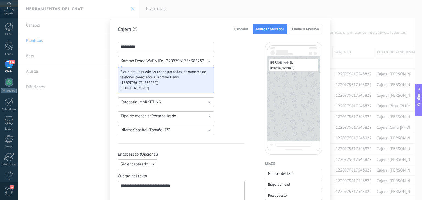
click at [272, 32] on button "Guardar borrador" at bounding box center [270, 29] width 34 height 10
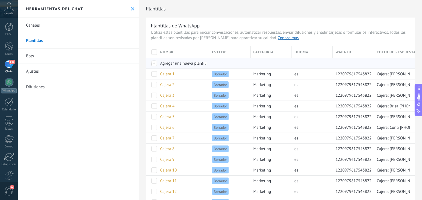
click at [182, 66] on span "Agregar una nueva plantilla" at bounding box center [184, 63] width 49 height 5
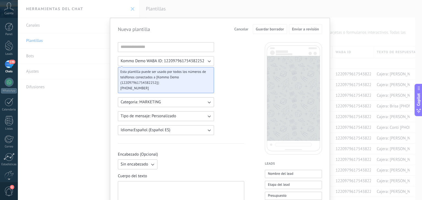
click at [152, 51] on div at bounding box center [166, 47] width 96 height 10
click at [145, 46] on input at bounding box center [166, 47] width 96 height 9
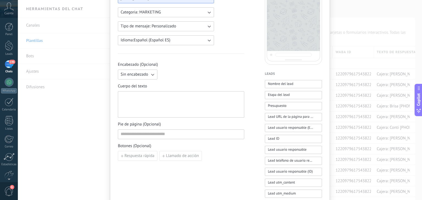
scroll to position [91, 0]
type input "*********"
click at [163, 99] on div at bounding box center [181, 104] width 121 height 22
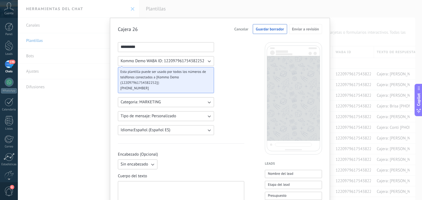
click at [144, 47] on input "*********" at bounding box center [166, 47] width 96 height 9
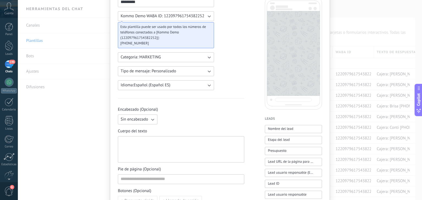
scroll to position [46, 0]
click at [140, 140] on div at bounding box center [181, 149] width 121 height 22
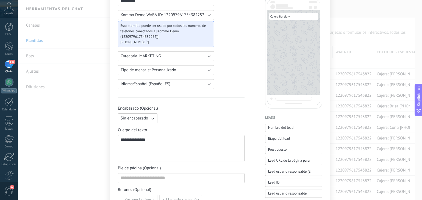
click at [130, 146] on div "**********" at bounding box center [181, 149] width 121 height 22
click at [144, 150] on div "**********" at bounding box center [181, 149] width 121 height 22
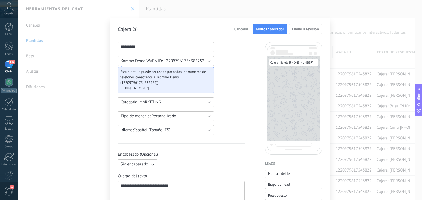
click at [268, 32] on button "Guardar borrador" at bounding box center [270, 29] width 34 height 10
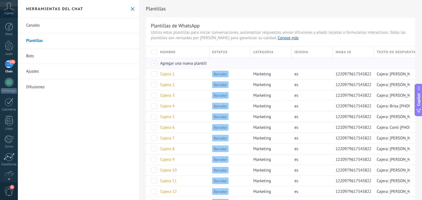
click at [174, 60] on div "Agregar una nueva plantilla" at bounding box center [181, 63] width 49 height 10
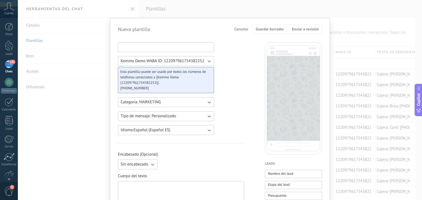
click at [152, 50] on input at bounding box center [166, 47] width 96 height 9
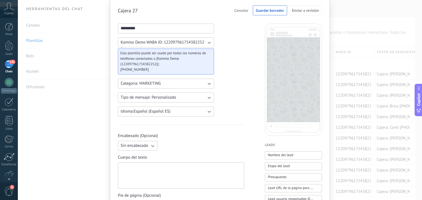
type input "*********"
click at [152, 173] on div at bounding box center [181, 176] width 121 height 22
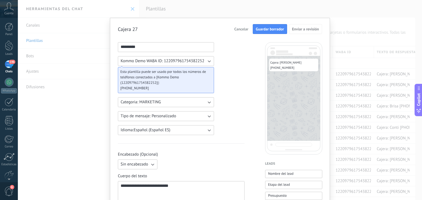
click at [265, 24] on button "Guardar borrador" at bounding box center [270, 29] width 34 height 10
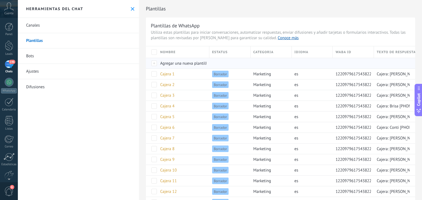
click at [167, 67] on div "Agregar una nueva plantilla" at bounding box center [181, 63] width 49 height 10
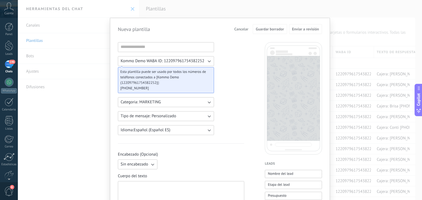
click at [148, 43] on input at bounding box center [166, 47] width 96 height 9
type input "*"
type input "******"
click at [239, 26] on button "Cancelar" at bounding box center [241, 29] width 19 height 8
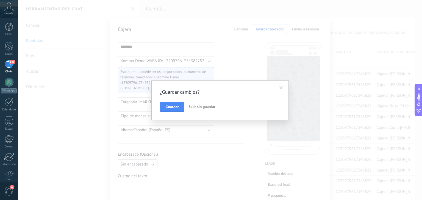
click at [197, 107] on span "Salir sin guardar" at bounding box center [201, 106] width 27 height 5
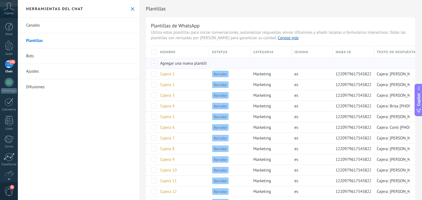
click at [177, 63] on span "Agregar una nueva plantilla" at bounding box center [184, 63] width 49 height 5
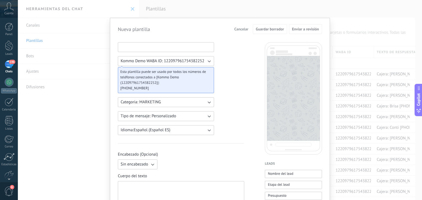
click at [146, 50] on input at bounding box center [166, 47] width 96 height 9
type input "*********"
click at [242, 27] on span "Cancelar" at bounding box center [241, 29] width 14 height 4
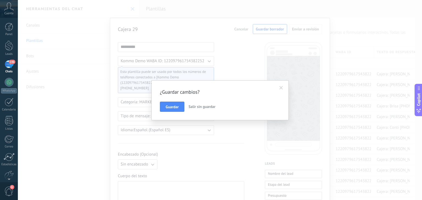
click at [189, 110] on button "Salir sin guardar" at bounding box center [201, 107] width 31 height 10
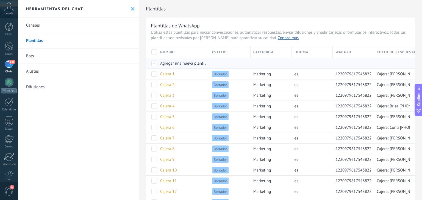
click at [173, 62] on span "Agregar una nueva plantilla" at bounding box center [184, 63] width 49 height 5
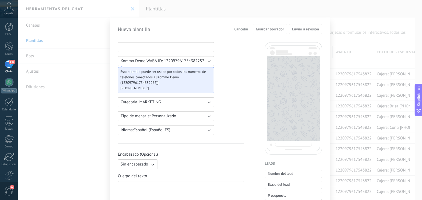
click at [166, 50] on input at bounding box center [166, 47] width 96 height 9
click at [244, 28] on span "Cancelar" at bounding box center [241, 29] width 14 height 4
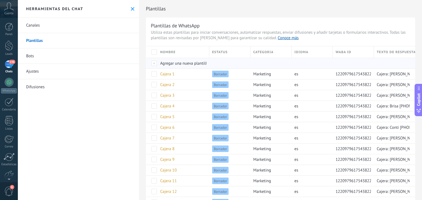
click at [188, 62] on span "Agregar una nueva plantilla" at bounding box center [184, 63] width 49 height 5
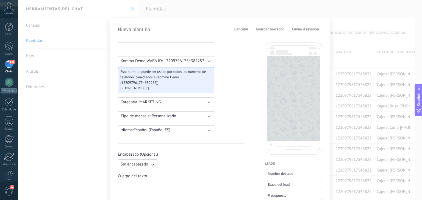
click at [156, 46] on input at bounding box center [166, 47] width 96 height 9
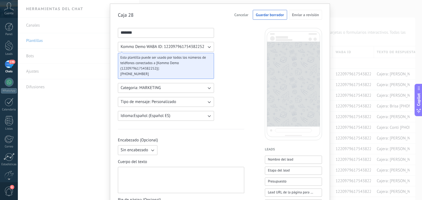
scroll to position [12, 0]
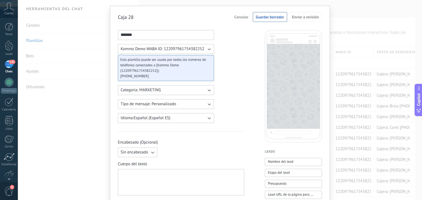
click at [126, 33] on input "*******" at bounding box center [166, 34] width 96 height 9
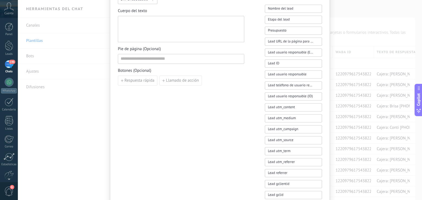
scroll to position [169, 0]
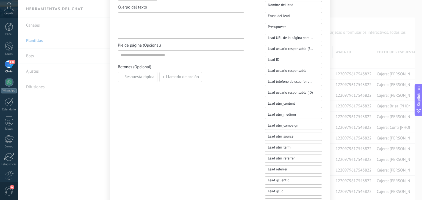
type input "*********"
click at [133, 28] on div at bounding box center [181, 26] width 121 height 22
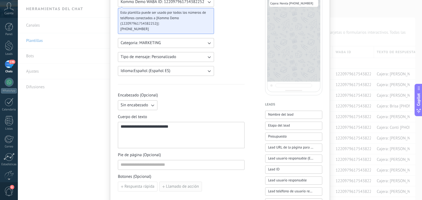
scroll to position [0, 0]
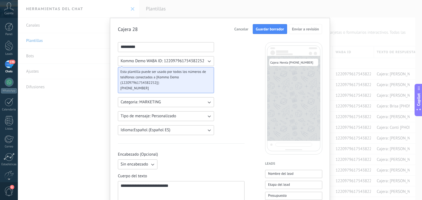
click at [263, 28] on span "Guardar borrador" at bounding box center [270, 29] width 28 height 4
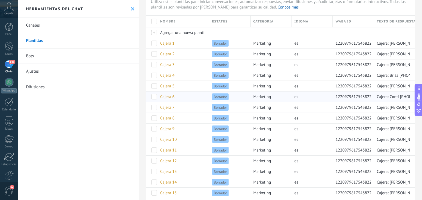
scroll to position [9, 0]
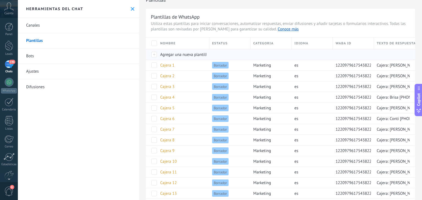
click at [181, 52] on span "Agregar una nueva plantilla" at bounding box center [184, 54] width 49 height 5
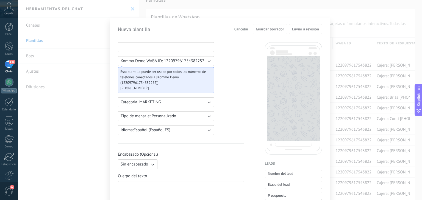
click at [158, 49] on input at bounding box center [166, 47] width 96 height 9
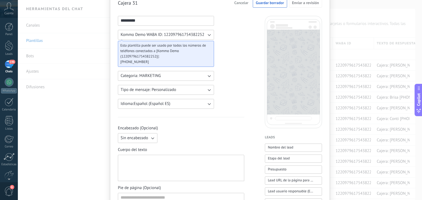
type input "*********"
click at [140, 158] on div at bounding box center [181, 169] width 121 height 22
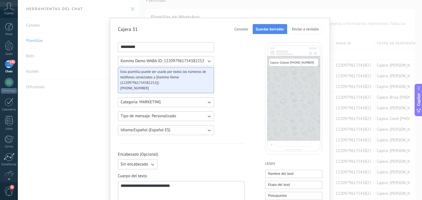
click at [266, 29] on span "Guardar borrador" at bounding box center [270, 29] width 28 height 4
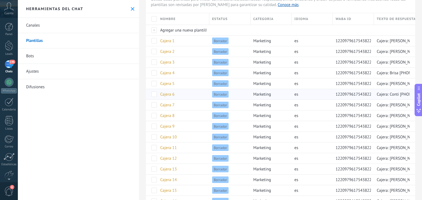
scroll to position [32, 0]
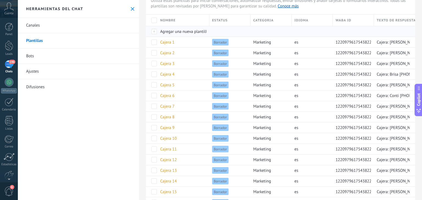
click at [189, 32] on span "Agregar una nueva plantilla" at bounding box center [184, 31] width 49 height 5
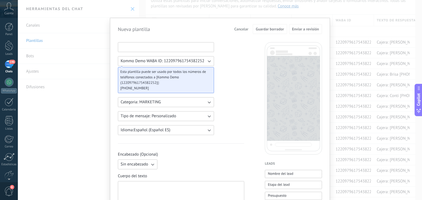
click at [180, 46] on input at bounding box center [166, 47] width 96 height 9
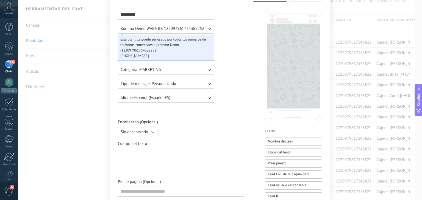
scroll to position [33, 0]
type input "*********"
click at [177, 146] on div "Cuerpo del texto" at bounding box center [181, 158] width 126 height 34
click at [169, 153] on div at bounding box center [181, 162] width 121 height 22
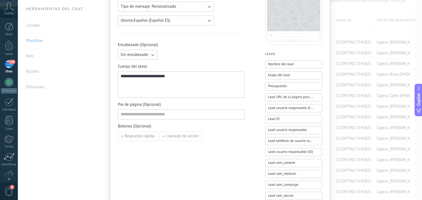
scroll to position [0, 0]
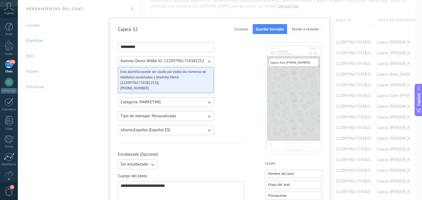
click at [270, 29] on span "Guardar borrador" at bounding box center [270, 29] width 28 height 4
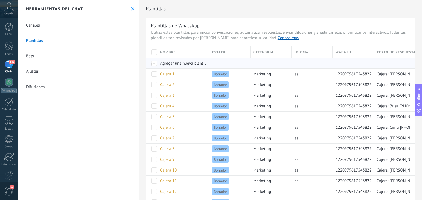
click at [196, 65] on span "Agregar una nueva plantilla" at bounding box center [184, 63] width 49 height 5
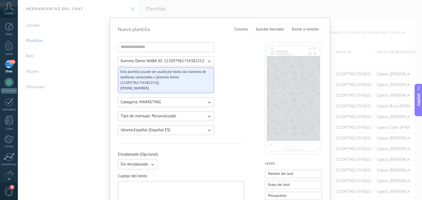
click at [153, 51] on div at bounding box center [166, 47] width 96 height 10
click at [146, 44] on input at bounding box center [166, 47] width 96 height 9
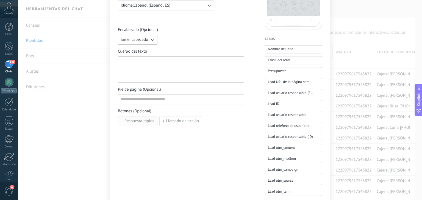
scroll to position [130, 0]
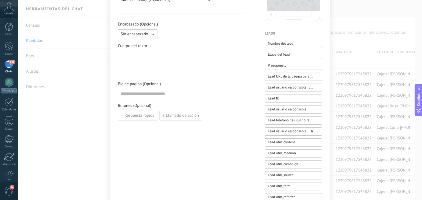
type input "*********"
click at [152, 66] on div at bounding box center [181, 65] width 121 height 22
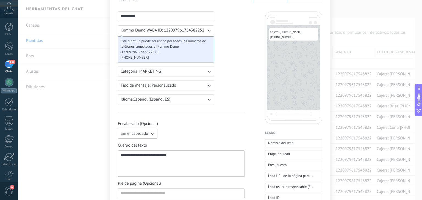
scroll to position [0, 0]
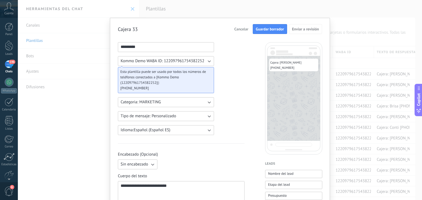
click at [262, 30] on span "Guardar borrador" at bounding box center [270, 29] width 28 height 4
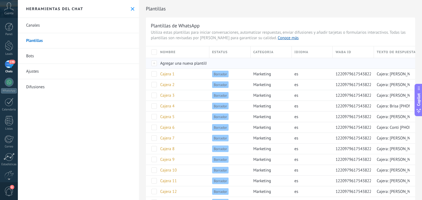
click at [183, 63] on span "Agregar una nueva plantilla" at bounding box center [184, 63] width 49 height 5
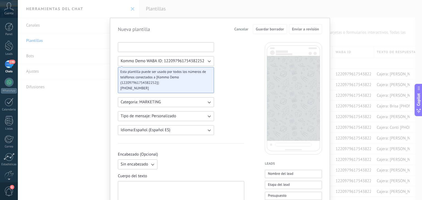
click at [166, 48] on input at bounding box center [166, 47] width 96 height 9
type input "*"
type input "*******"
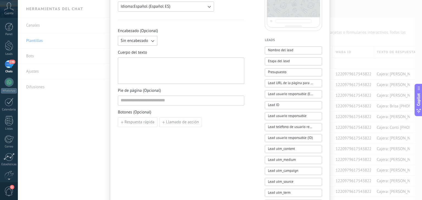
click at [153, 59] on div at bounding box center [181, 71] width 126 height 26
click at [143, 70] on div at bounding box center [181, 71] width 121 height 22
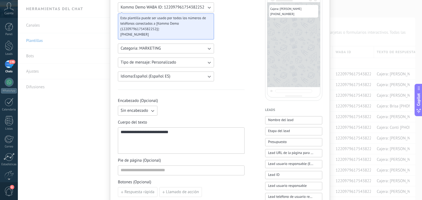
scroll to position [0, 0]
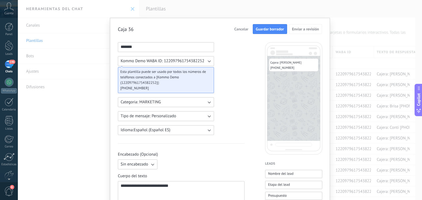
click at [259, 29] on span "Guardar borrador" at bounding box center [270, 29] width 28 height 4
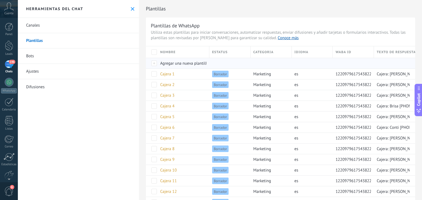
click at [190, 63] on span "Agregar una nueva plantilla" at bounding box center [184, 63] width 49 height 5
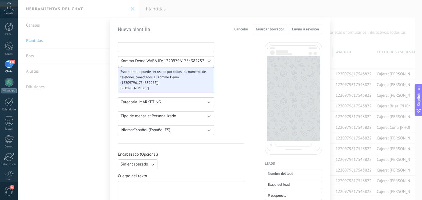
click at [168, 47] on input at bounding box center [166, 47] width 96 height 9
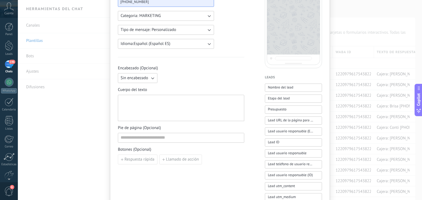
scroll to position [88, 0]
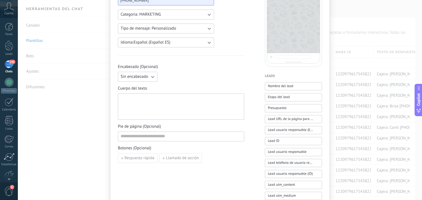
type input "*********"
click at [144, 104] on div at bounding box center [181, 107] width 121 height 22
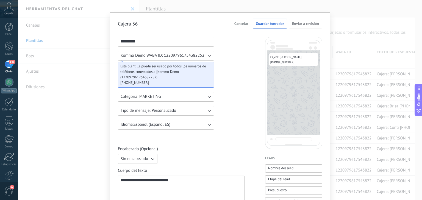
scroll to position [0, 0]
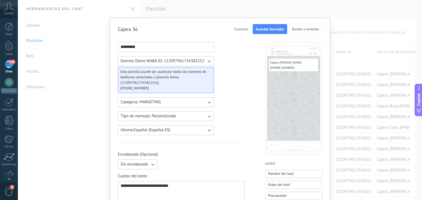
click at [273, 33] on button "Guardar borrador" at bounding box center [270, 29] width 34 height 10
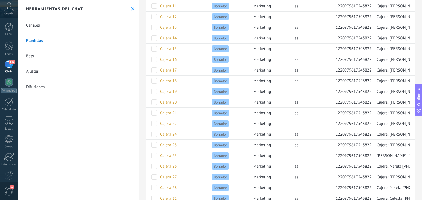
scroll to position [289, 0]
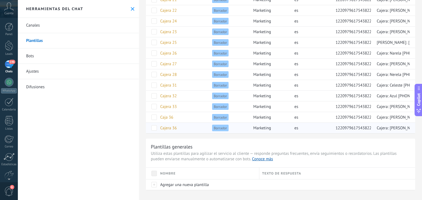
click at [177, 128] on span "Cajera 36" at bounding box center [168, 128] width 16 height 5
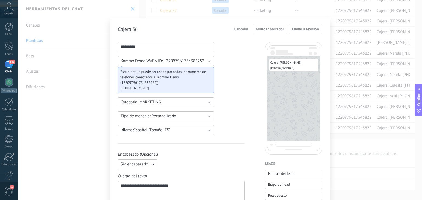
click at [144, 48] on input "*********" at bounding box center [166, 47] width 96 height 9
type input "*********"
click at [271, 32] on button "Guardar borrador" at bounding box center [270, 29] width 34 height 10
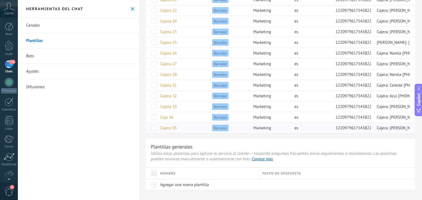
click at [170, 126] on span "Cajera 35" at bounding box center [168, 128] width 16 height 5
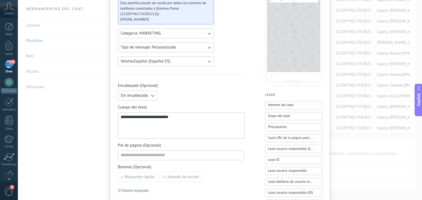
scroll to position [0, 0]
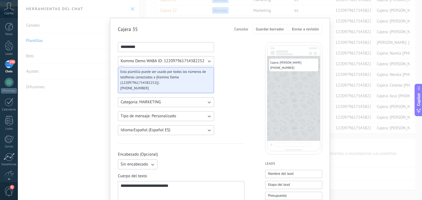
click at [334, 31] on div "**********" at bounding box center [220, 100] width 404 height 200
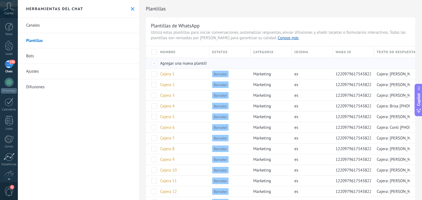
click at [188, 62] on span "Agregar una nueva plantilla" at bounding box center [184, 63] width 49 height 5
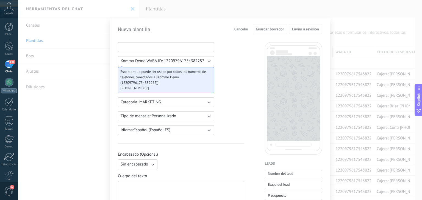
click at [171, 43] on input at bounding box center [166, 47] width 96 height 9
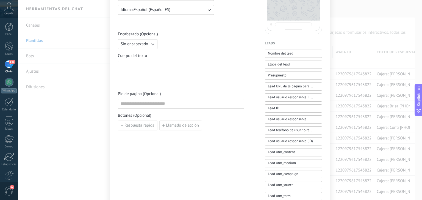
scroll to position [122, 0]
type input "*********"
click at [158, 67] on div at bounding box center [181, 73] width 121 height 22
click at [131, 66] on div "**********" at bounding box center [181, 73] width 121 height 22
click at [150, 65] on div "**********" at bounding box center [181, 73] width 121 height 22
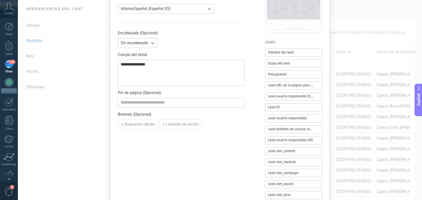
click at [150, 65] on div "**********" at bounding box center [181, 73] width 121 height 22
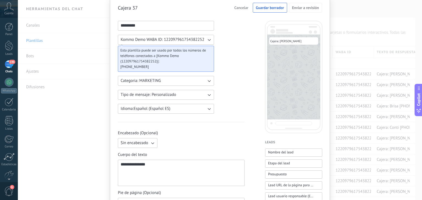
scroll to position [0, 0]
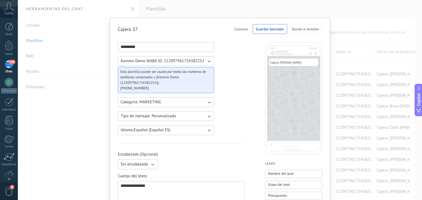
click at [140, 51] on input "*********" at bounding box center [166, 47] width 96 height 9
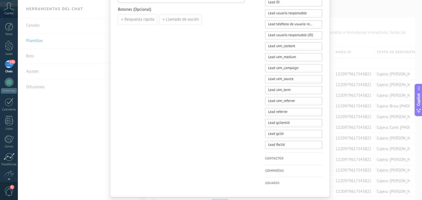
scroll to position [242, 0]
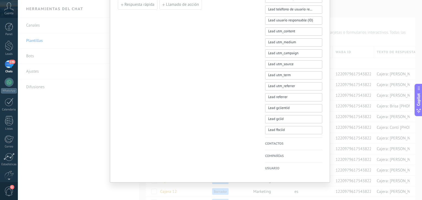
type input "*********"
click at [388, 44] on div "**********" at bounding box center [220, 100] width 404 height 200
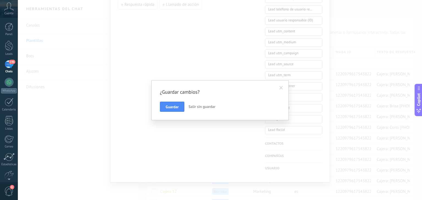
click at [197, 107] on span "Salir sin guardar" at bounding box center [201, 106] width 27 height 5
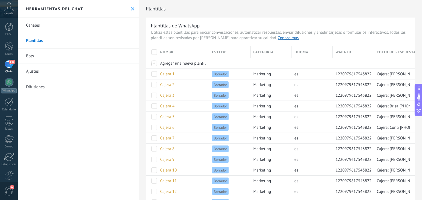
scroll to position [0, 0]
click at [197, 107] on div at bounding box center [220, 100] width 404 height 200
click at [167, 64] on span "Agregar una nueva plantilla" at bounding box center [184, 63] width 49 height 5
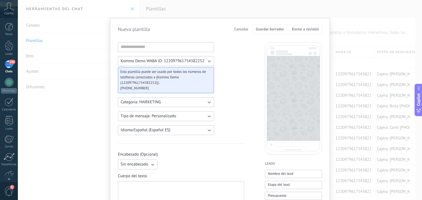
click at [240, 30] on span "Cancelar" at bounding box center [241, 29] width 14 height 4
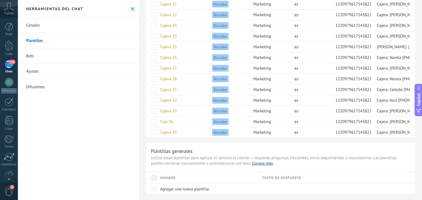
scroll to position [289, 0]
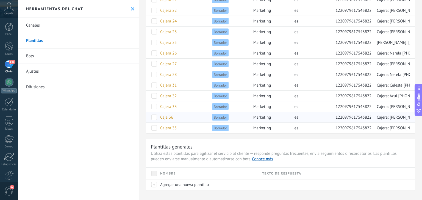
click at [173, 116] on div "Caja 36" at bounding box center [181, 117] width 49 height 10
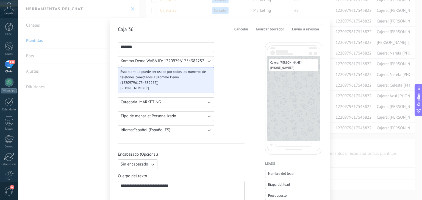
click at [128, 46] on input "*******" at bounding box center [166, 47] width 96 height 9
type input "*********"
click at [266, 25] on button "Guardar borrador" at bounding box center [270, 29] width 34 height 10
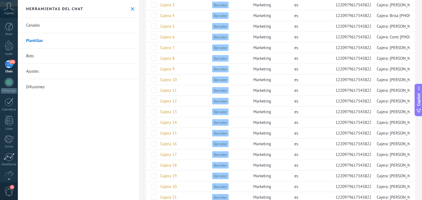
scroll to position [0, 0]
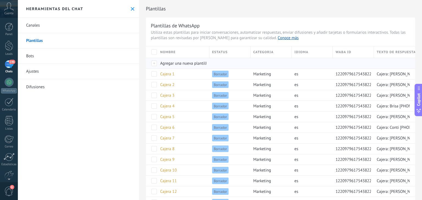
click at [174, 62] on span "Agregar una nueva plantilla" at bounding box center [184, 63] width 49 height 5
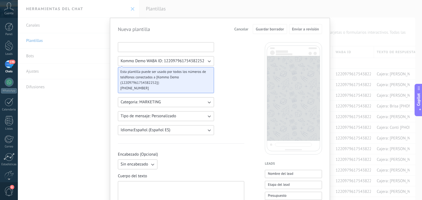
click at [163, 48] on input at bounding box center [166, 47] width 96 height 9
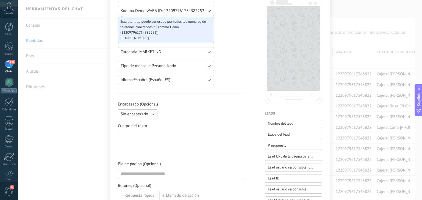
scroll to position [51, 0]
type input "*********"
click at [153, 142] on div at bounding box center [181, 144] width 121 height 22
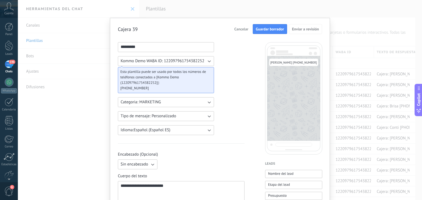
click at [270, 30] on span "Guardar borrador" at bounding box center [270, 29] width 28 height 4
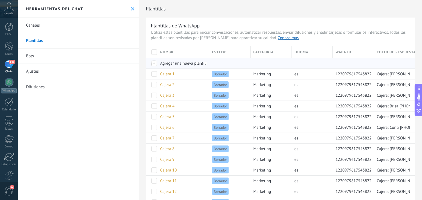
click at [186, 61] on span "Agregar una nueva plantilla" at bounding box center [184, 63] width 49 height 5
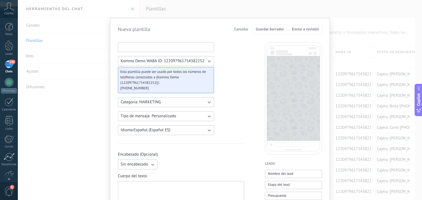
click at [142, 43] on input at bounding box center [166, 47] width 96 height 9
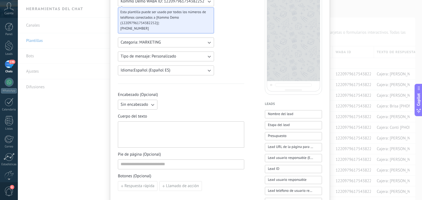
scroll to position [63, 0]
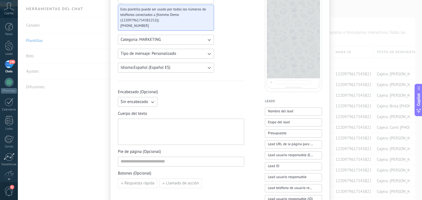
type input "*********"
click at [153, 124] on div at bounding box center [181, 132] width 121 height 22
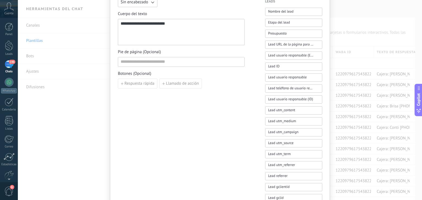
scroll to position [0, 0]
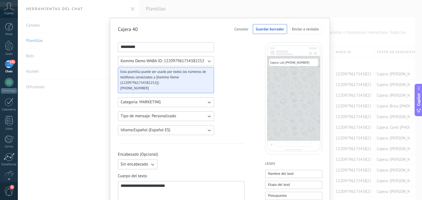
click at [270, 32] on button "Guardar borrador" at bounding box center [270, 29] width 34 height 10
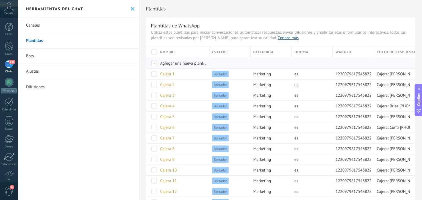
click at [175, 62] on span "Agregar una nueva plantilla" at bounding box center [184, 63] width 49 height 5
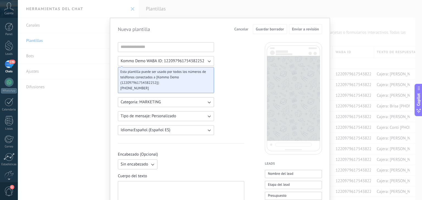
click at [248, 29] on button "Cancelar" at bounding box center [241, 29] width 19 height 8
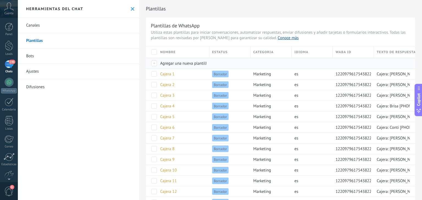
click at [195, 65] on span "Agregar una nueva plantilla" at bounding box center [184, 63] width 49 height 5
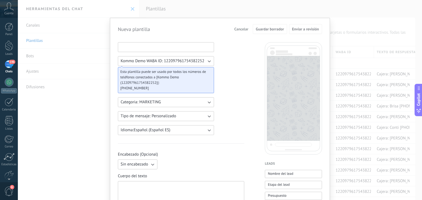
click at [144, 43] on input at bounding box center [166, 47] width 96 height 9
type input "*******"
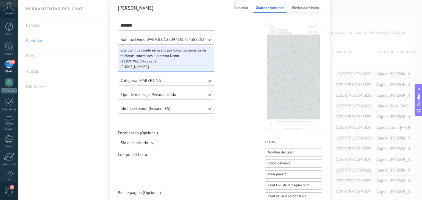
scroll to position [20, 0]
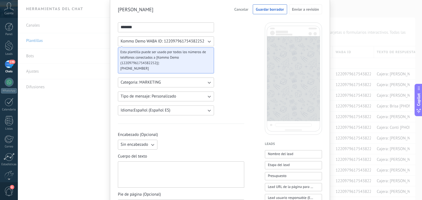
drag, startPoint x: 147, startPoint y: 25, endPoint x: 104, endPoint y: 31, distance: 43.3
click at [104, 31] on div "[PERSON_NAME] Cancelar Guardar borrador Enviar a revisión ******* Kommo Demo WA…" at bounding box center [220, 100] width 404 height 200
type input "*"
type input "******"
click at [241, 8] on span "Cancelar" at bounding box center [241, 9] width 14 height 4
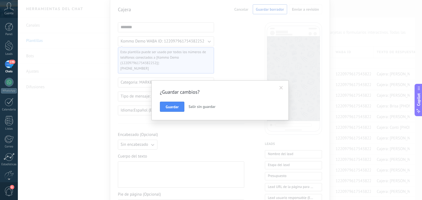
click at [198, 105] on span "Salir sin guardar" at bounding box center [201, 106] width 27 height 5
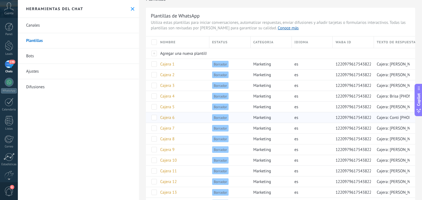
scroll to position [0, 0]
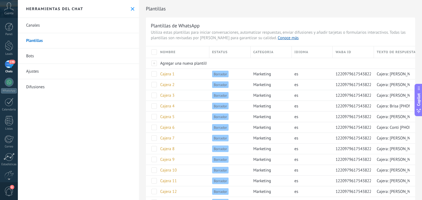
click at [176, 53] on div "Nombre" at bounding box center [183, 52] width 52 height 12
click at [172, 62] on span "Agregar una nueva plantilla" at bounding box center [184, 63] width 49 height 5
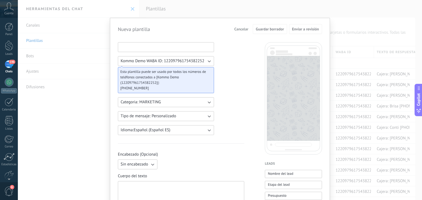
click at [139, 44] on input at bounding box center [166, 47] width 96 height 9
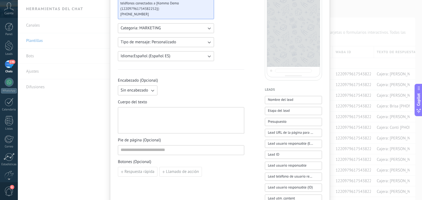
scroll to position [76, 0]
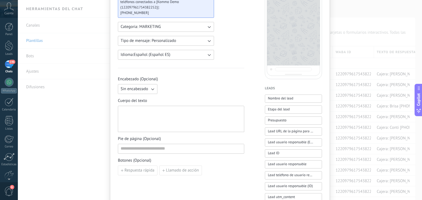
type input "*********"
click at [157, 108] on div at bounding box center [181, 119] width 121 height 22
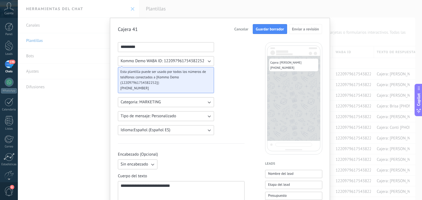
click at [260, 32] on button "Guardar borrador" at bounding box center [270, 29] width 34 height 10
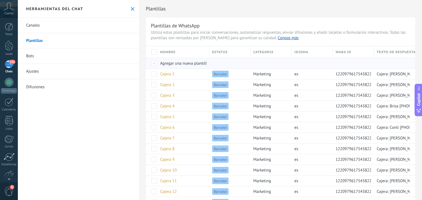
click at [185, 65] on span "Agregar una nueva plantilla" at bounding box center [184, 63] width 49 height 5
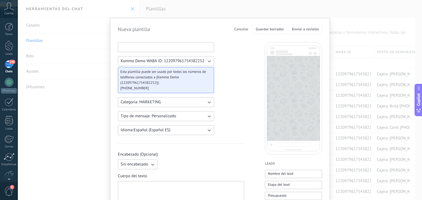
click at [151, 45] on input at bounding box center [166, 47] width 96 height 9
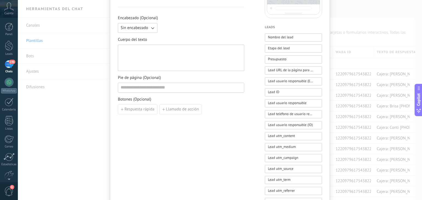
scroll to position [139, 0]
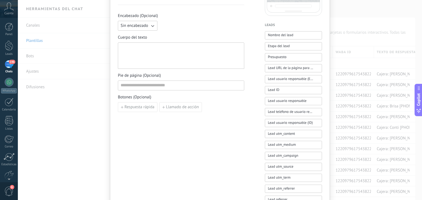
type input "*********"
click at [145, 68] on div at bounding box center [181, 56] width 126 height 26
click at [151, 51] on div at bounding box center [181, 56] width 121 height 22
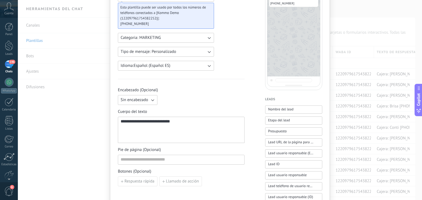
scroll to position [0, 0]
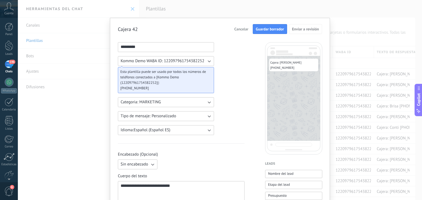
click at [272, 29] on span "Guardar borrador" at bounding box center [270, 29] width 28 height 4
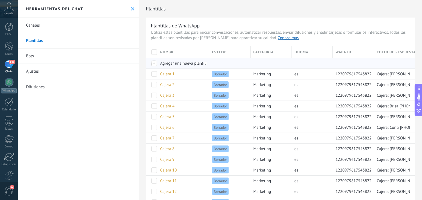
click at [183, 63] on span "Agregar una nueva plantilla" at bounding box center [184, 63] width 49 height 5
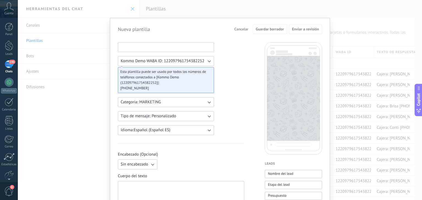
click at [158, 48] on input at bounding box center [166, 47] width 96 height 9
type input "*"
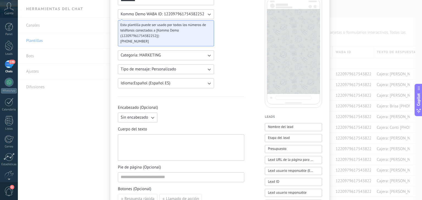
scroll to position [38, 0]
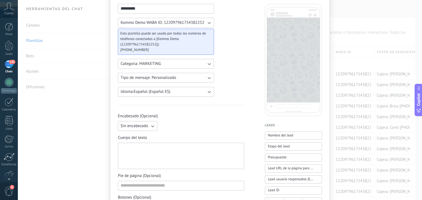
type input "*********"
click at [156, 149] on div at bounding box center [181, 157] width 121 height 22
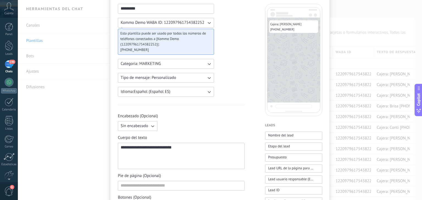
scroll to position [0, 0]
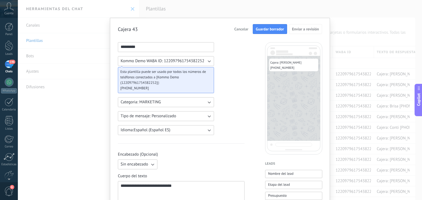
click at [267, 32] on button "Guardar borrador" at bounding box center [270, 29] width 34 height 10
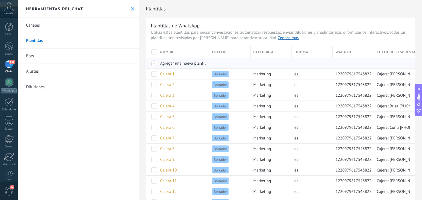
click at [185, 63] on span "Agregar una nueva plantilla" at bounding box center [184, 63] width 49 height 5
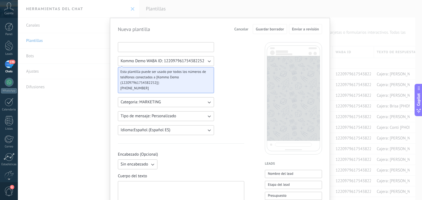
click at [153, 45] on input at bounding box center [166, 47] width 96 height 9
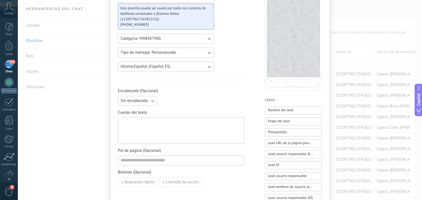
scroll to position [68, 0]
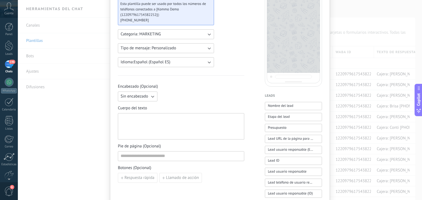
type input "*********"
click at [164, 114] on div at bounding box center [181, 126] width 126 height 26
click at [154, 122] on div at bounding box center [181, 127] width 121 height 22
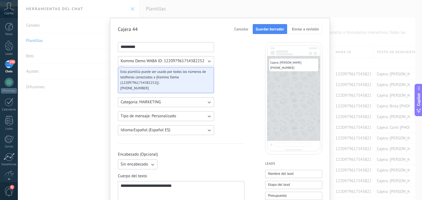
click at [264, 31] on span "Guardar borrador" at bounding box center [270, 29] width 28 height 4
